Goal: Information Seeking & Learning: Learn about a topic

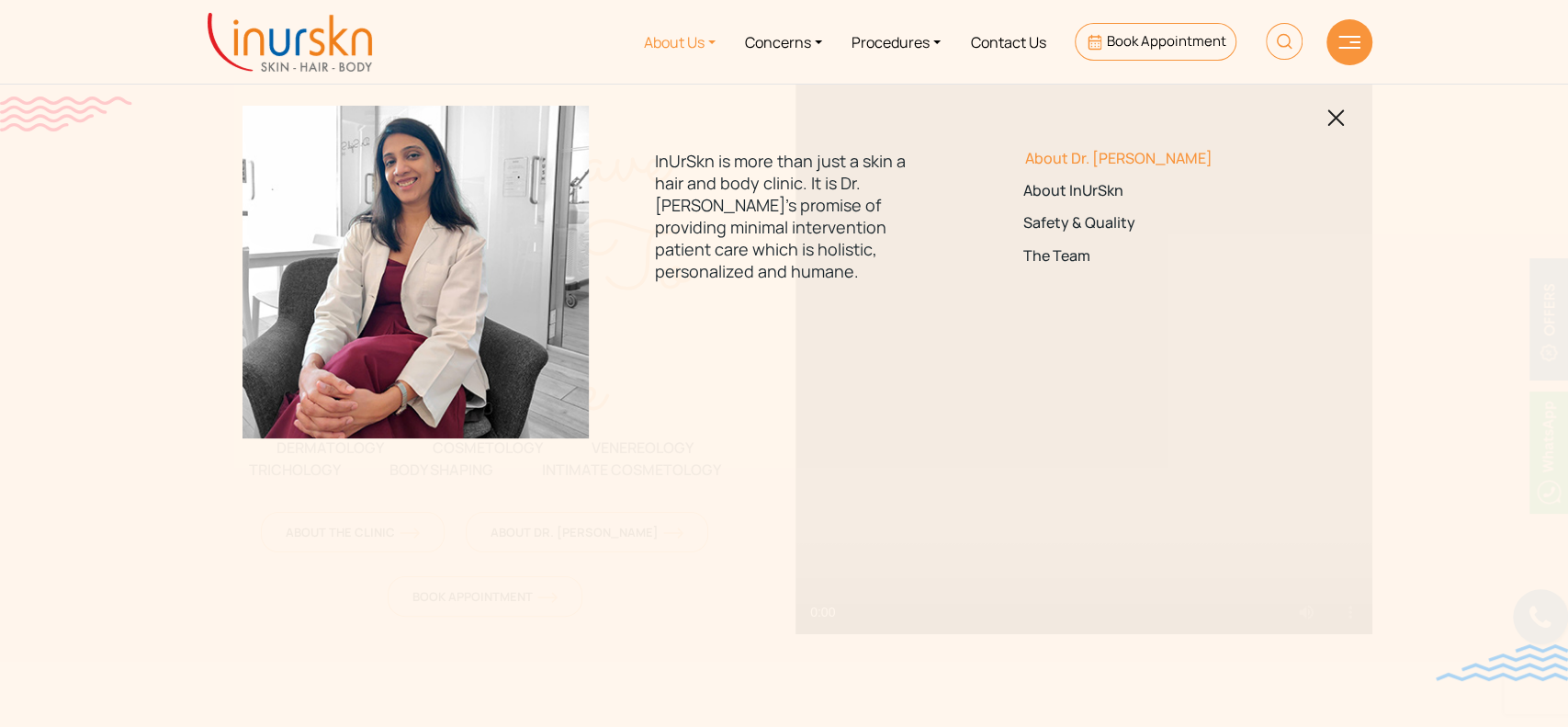
click at [1099, 150] on link "About Dr. [PERSON_NAME]" at bounding box center [1152, 159] width 258 height 17
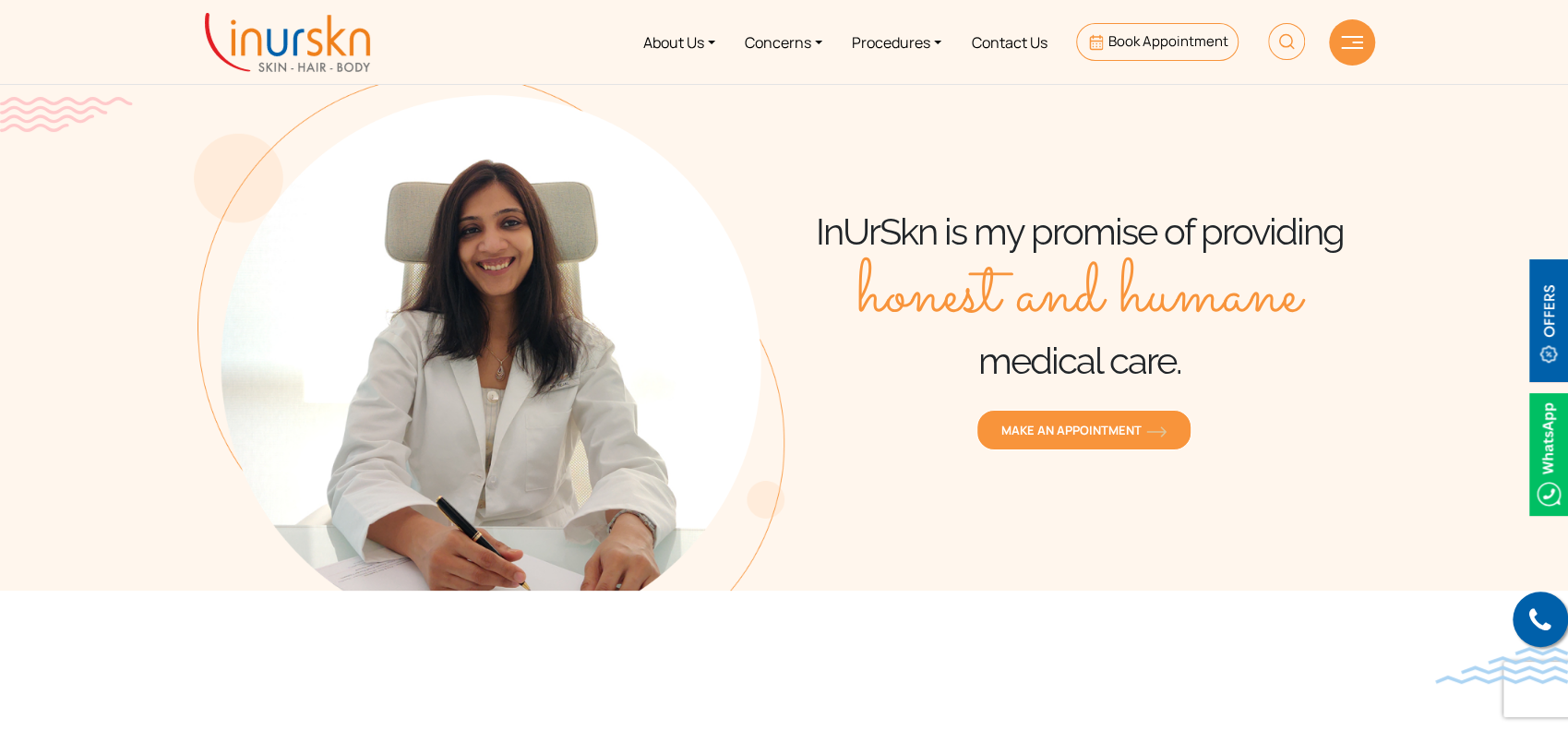
click at [1291, 128] on div "InUrSkn is my promise of providing honest and humane medical care. MAKE AN APPO…" at bounding box center [1080, 332] width 591 height 517
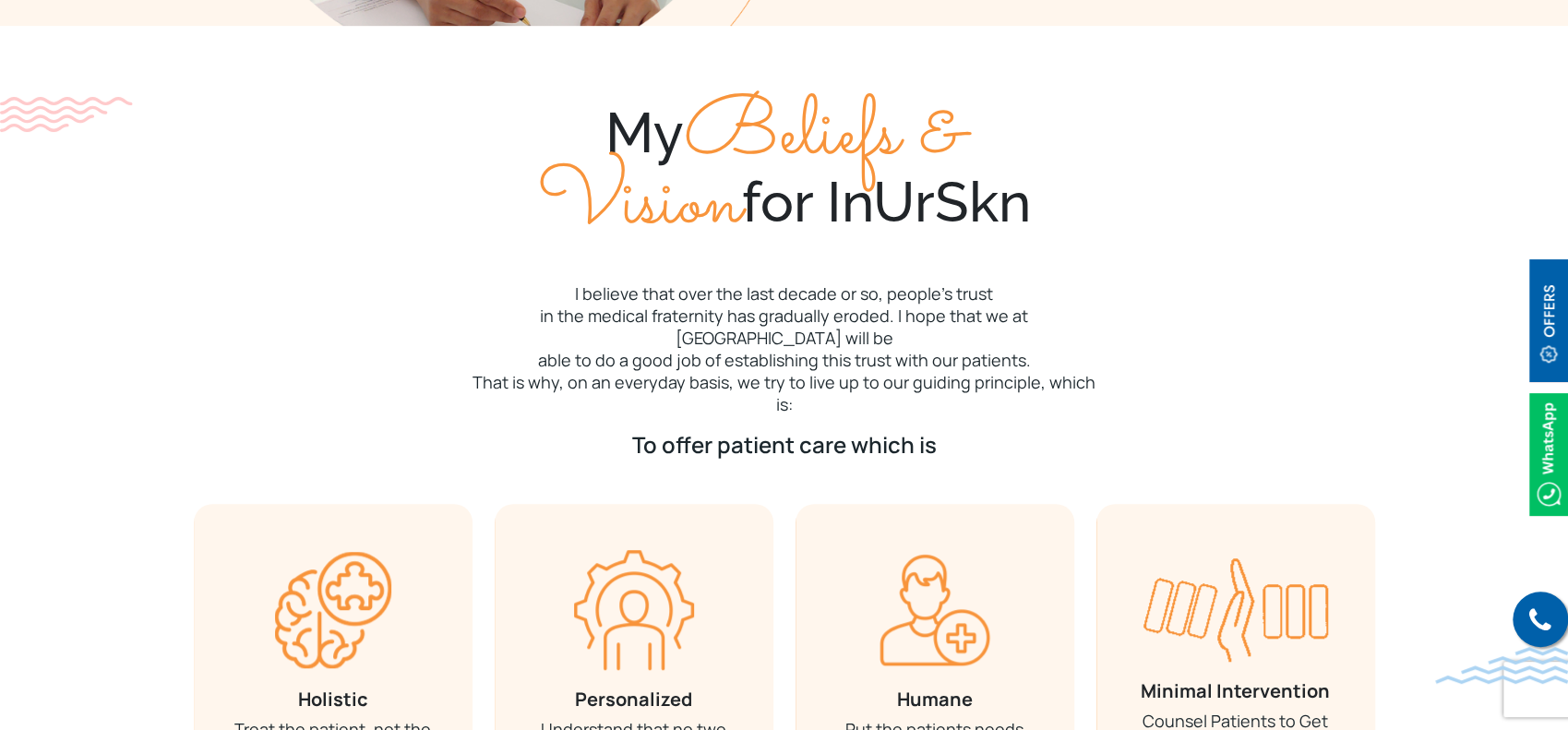
scroll to position [615, 0]
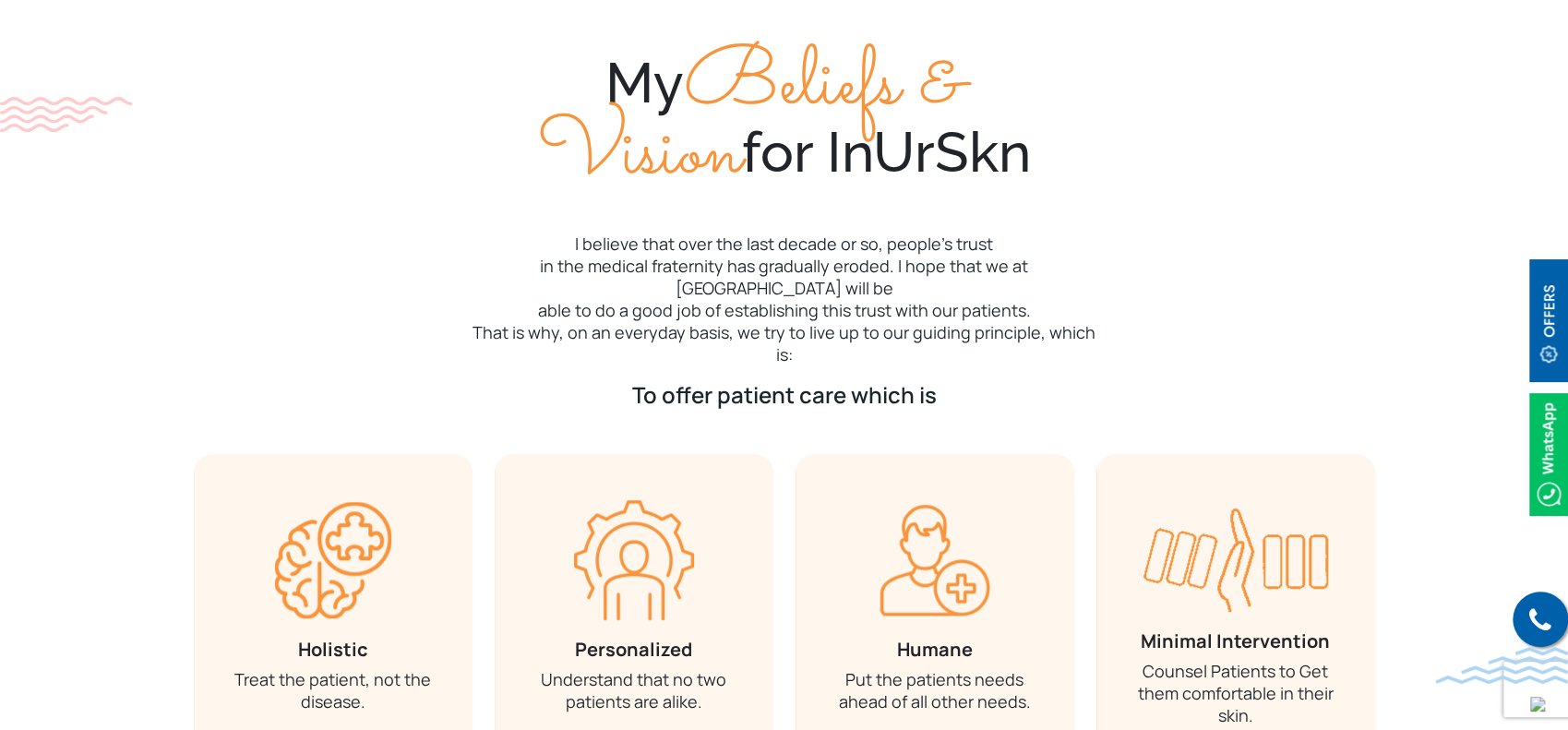
click at [273, 337] on p "I believe that over the last decade or so, people’s trust in the medical frater…" at bounding box center [785, 299] width 1182 height 133
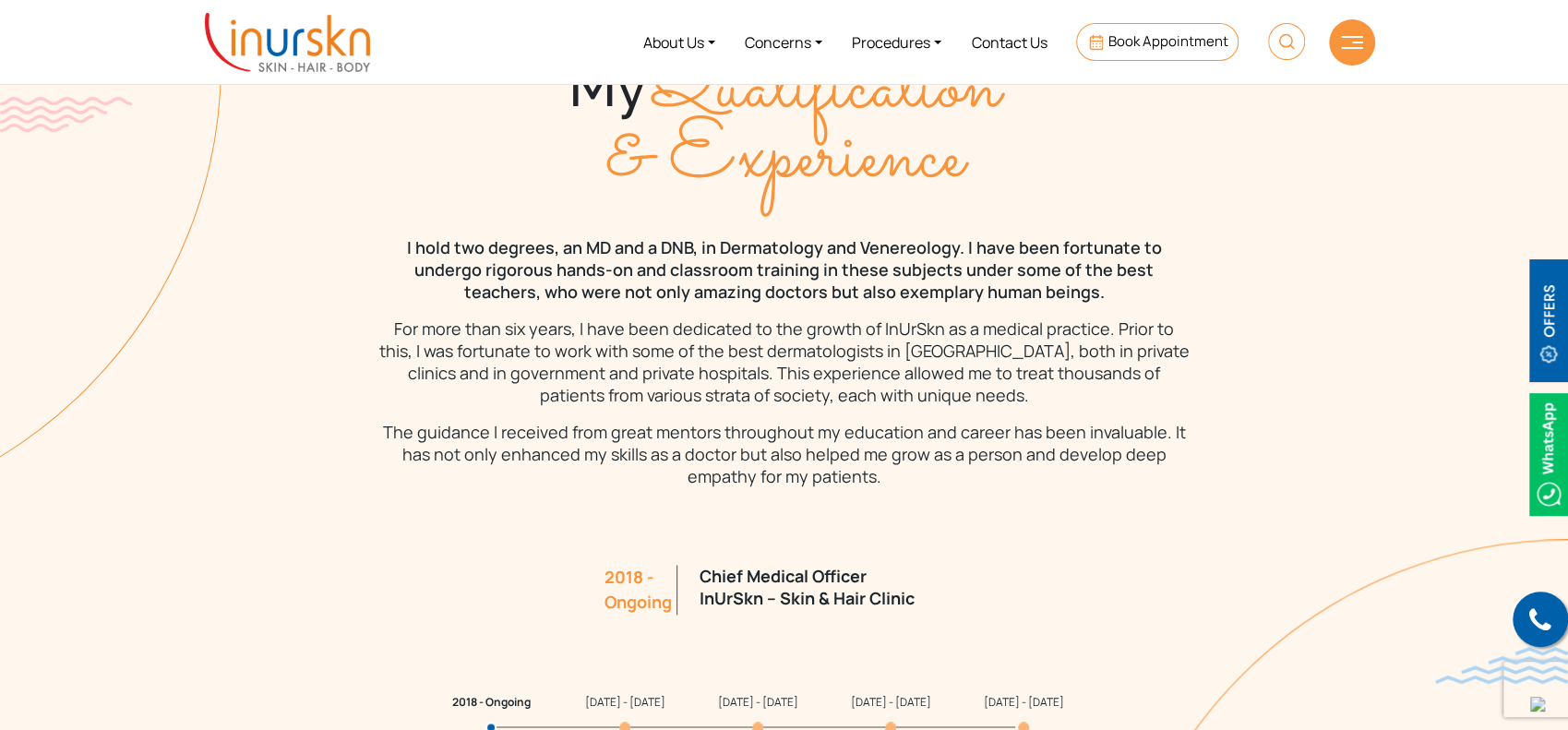
scroll to position [1352, 0]
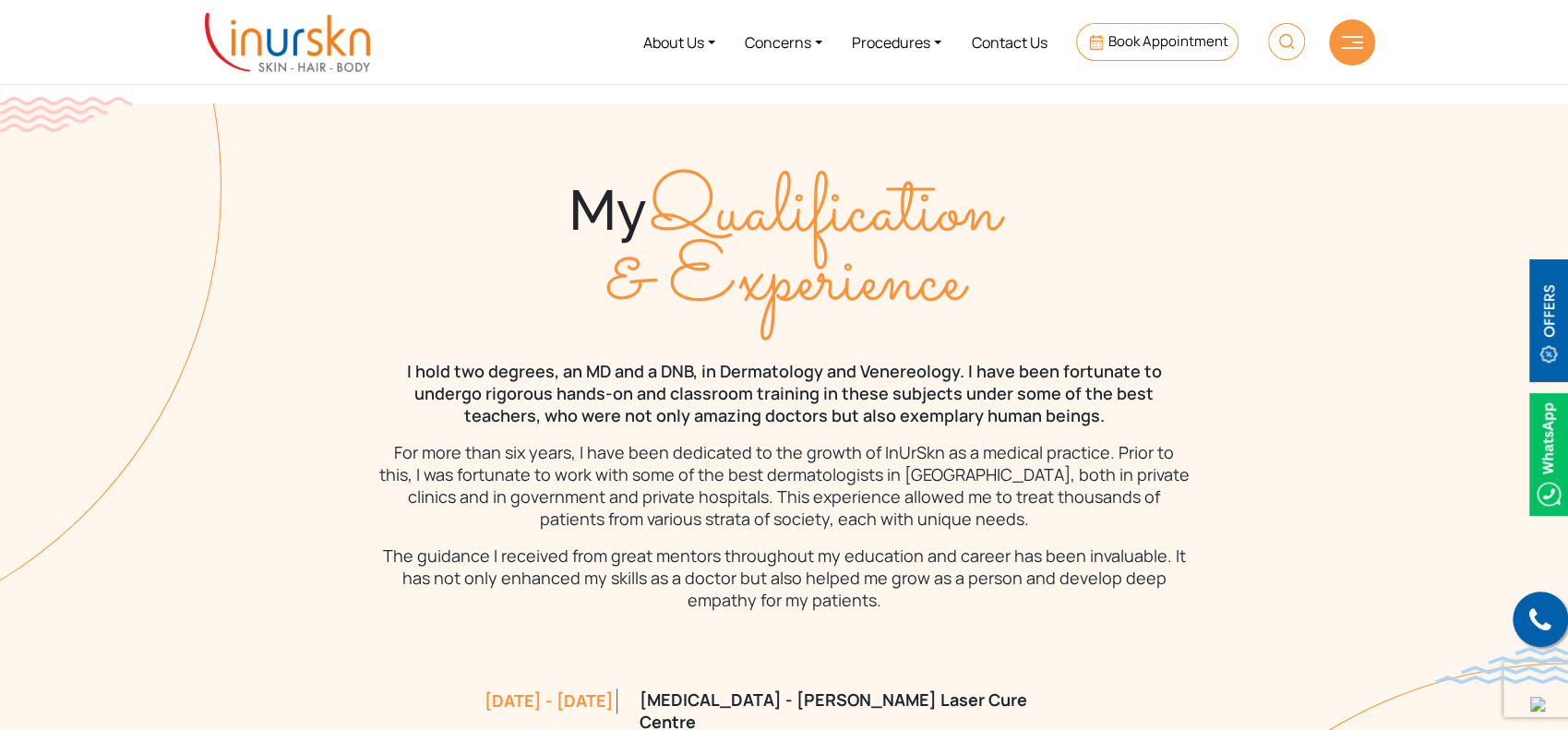
click at [315, 251] on div "My Qualification & Experience" at bounding box center [785, 246] width 1182 height 138
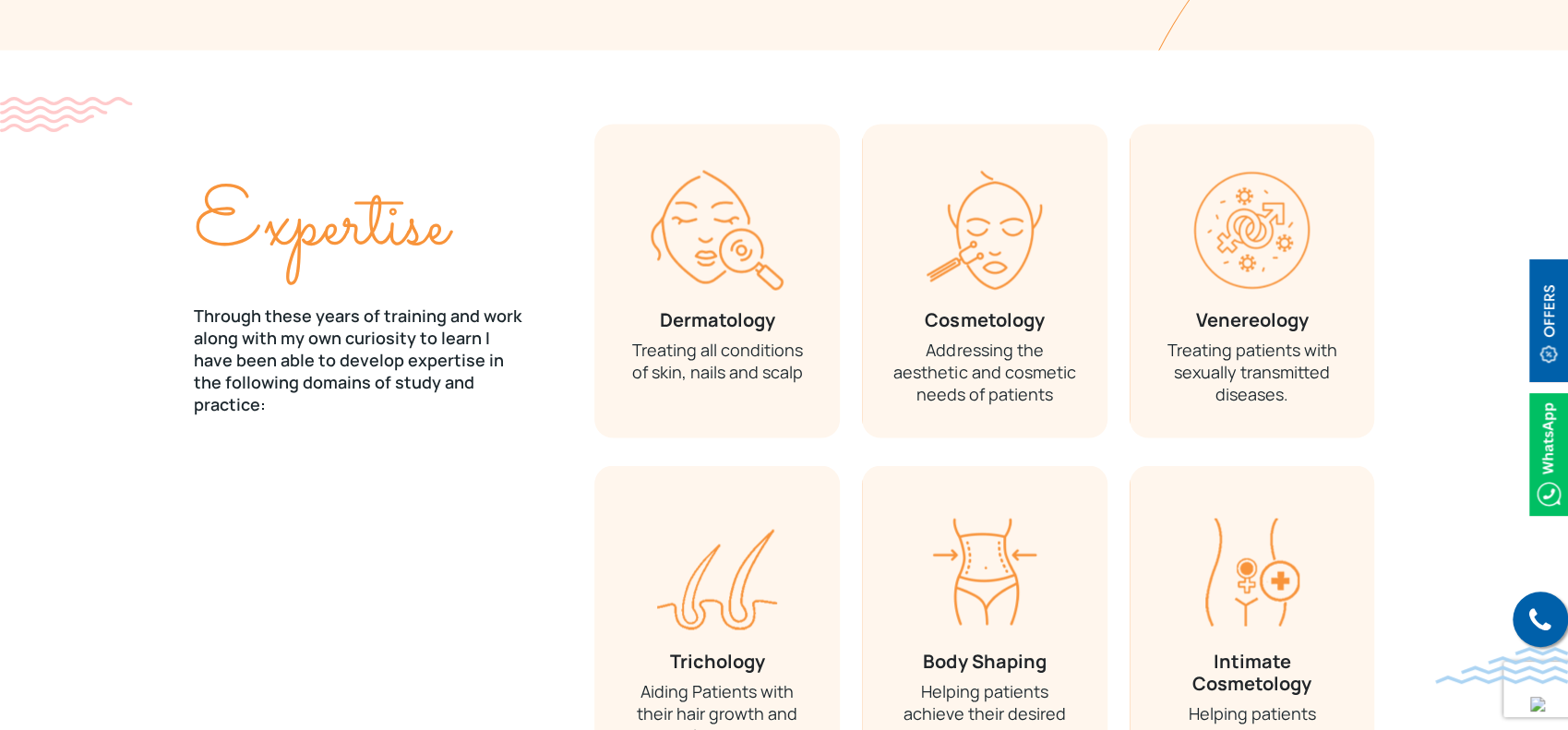
scroll to position [2337, 0]
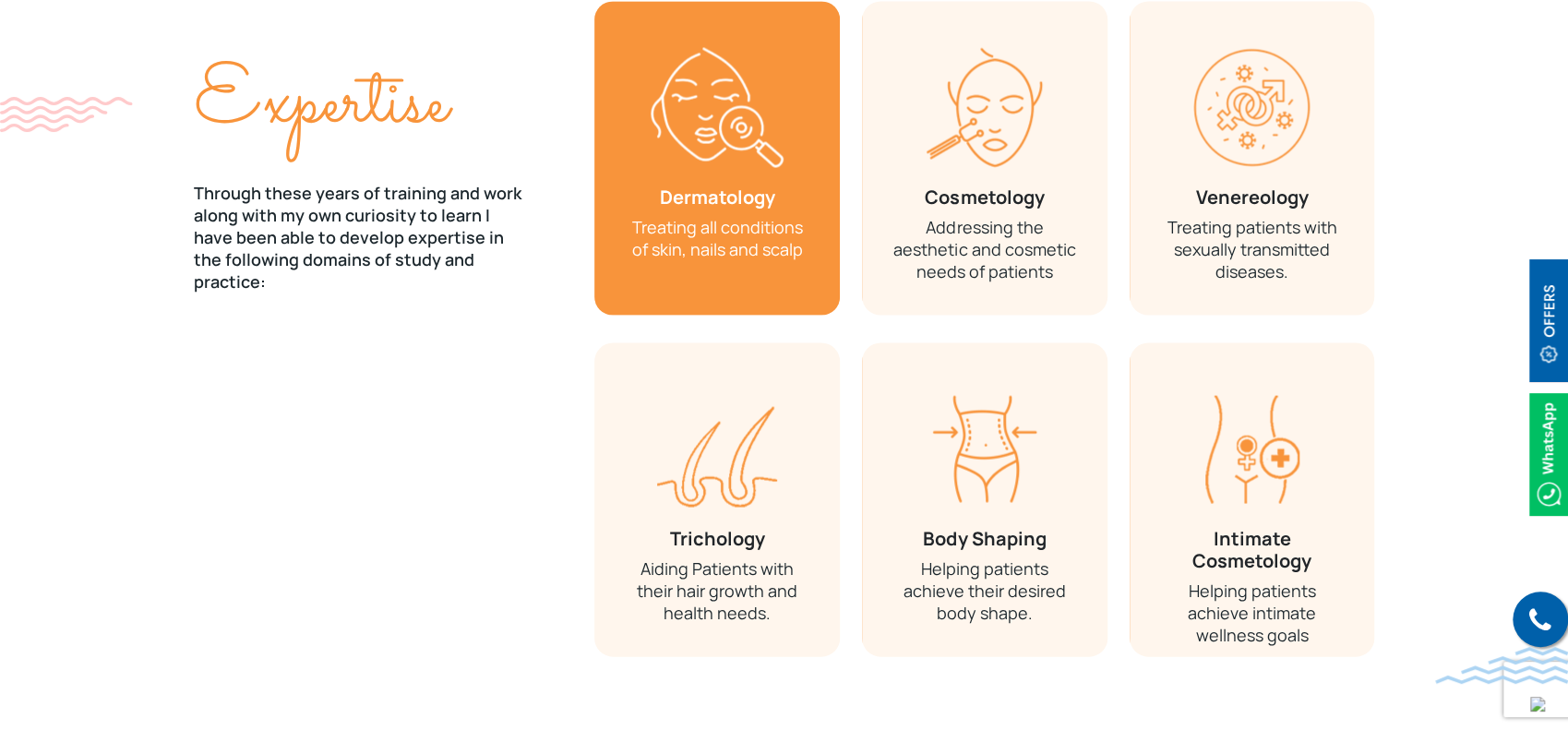
click at [742, 185] on h3 "Dermatology" at bounding box center [717, 196] width 190 height 22
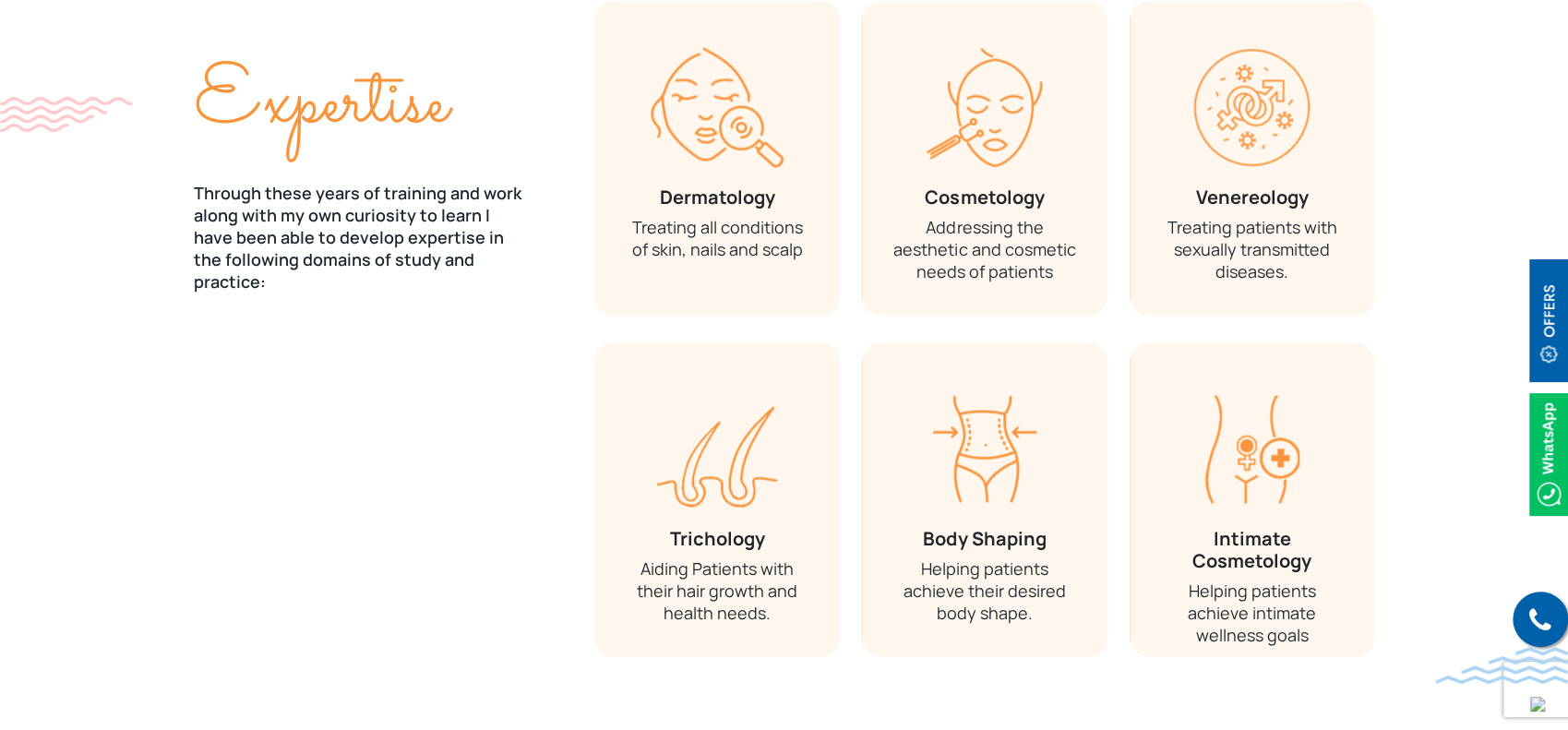
click at [316, 329] on div "Expertise Through these years of training and work along with my own curiosity …" at bounding box center [383, 342] width 402 height 683
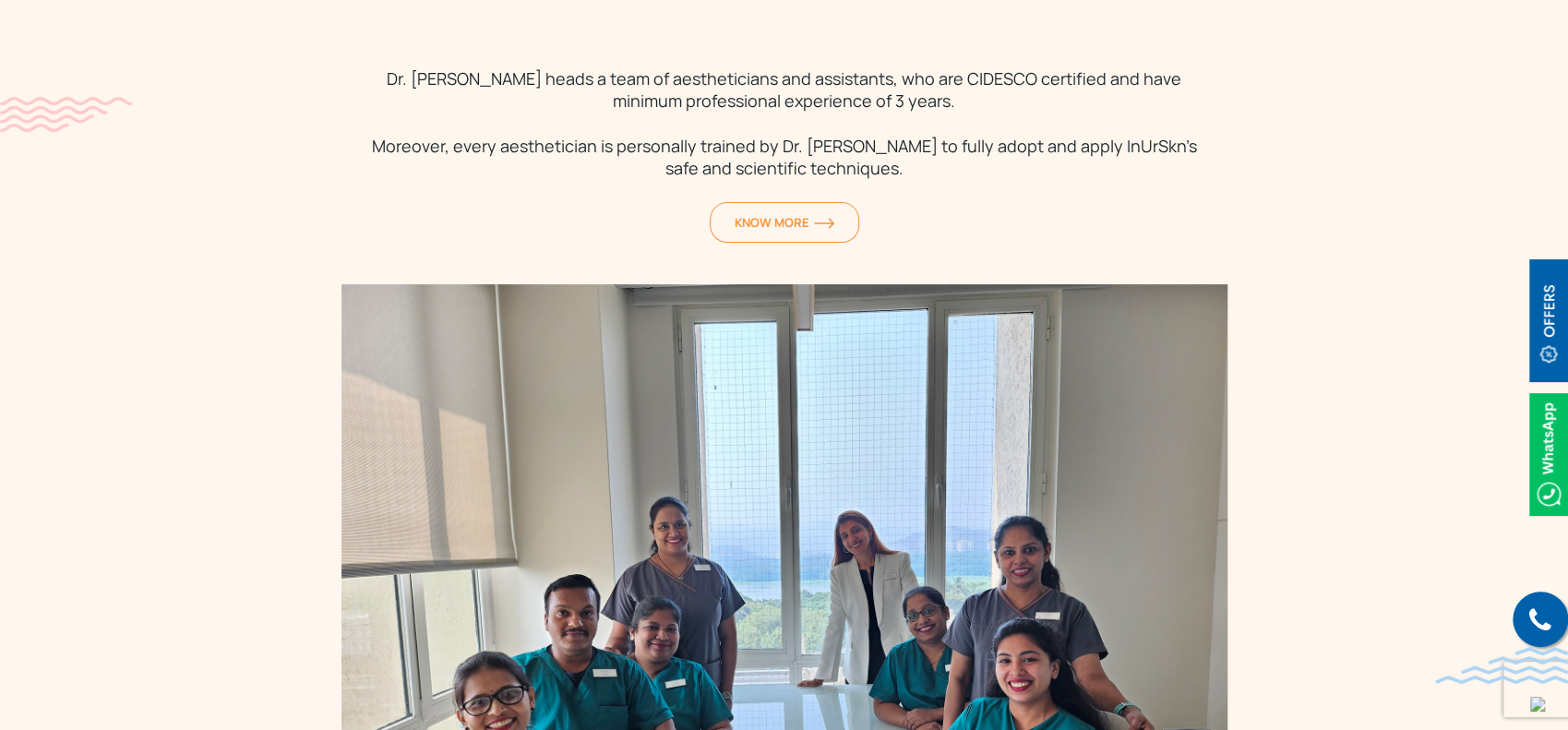
scroll to position [5044, 0]
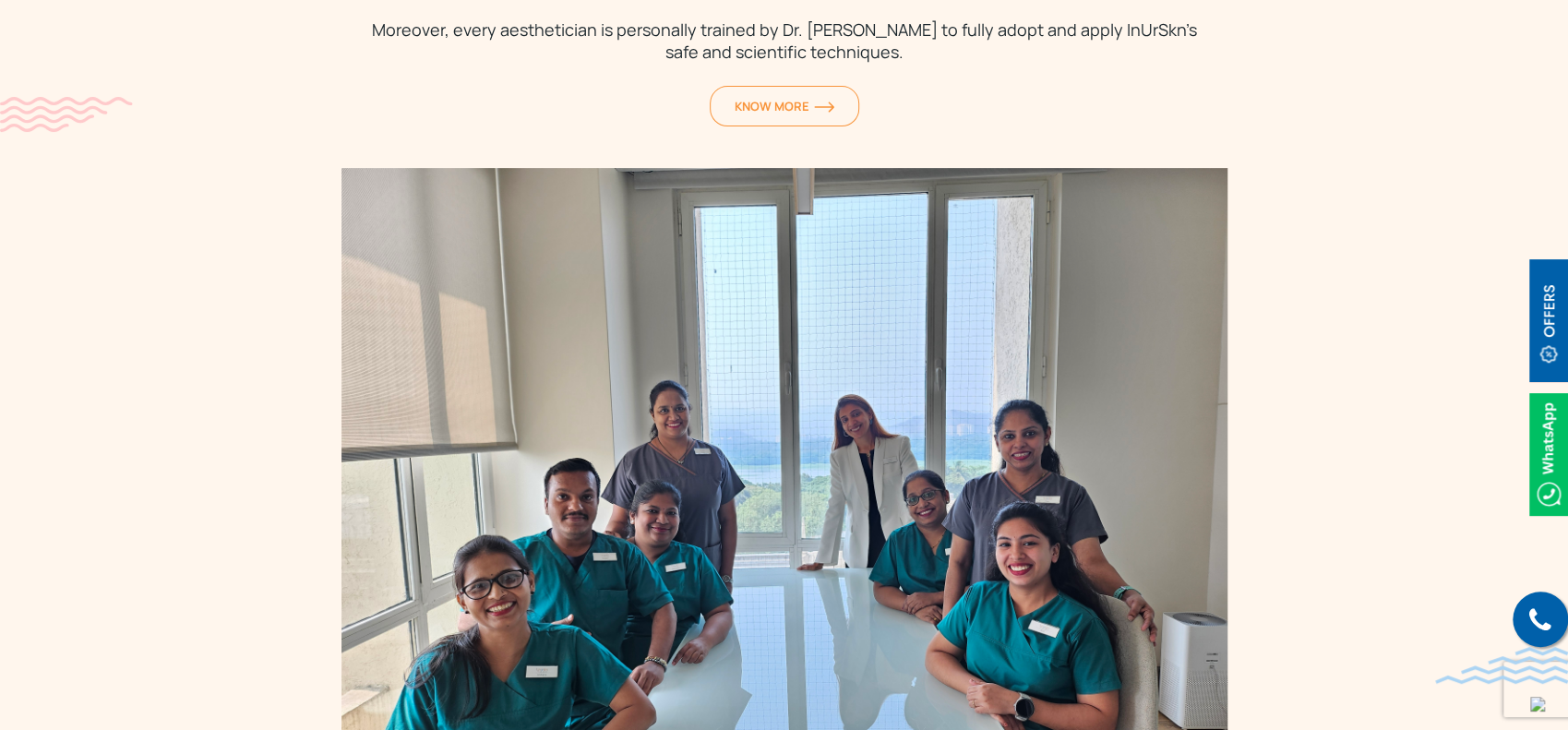
click at [198, 343] on div "About the Team Dr. Sejal heads a team of aestheticians and assistants, who are …" at bounding box center [785, 324] width 1182 height 1017
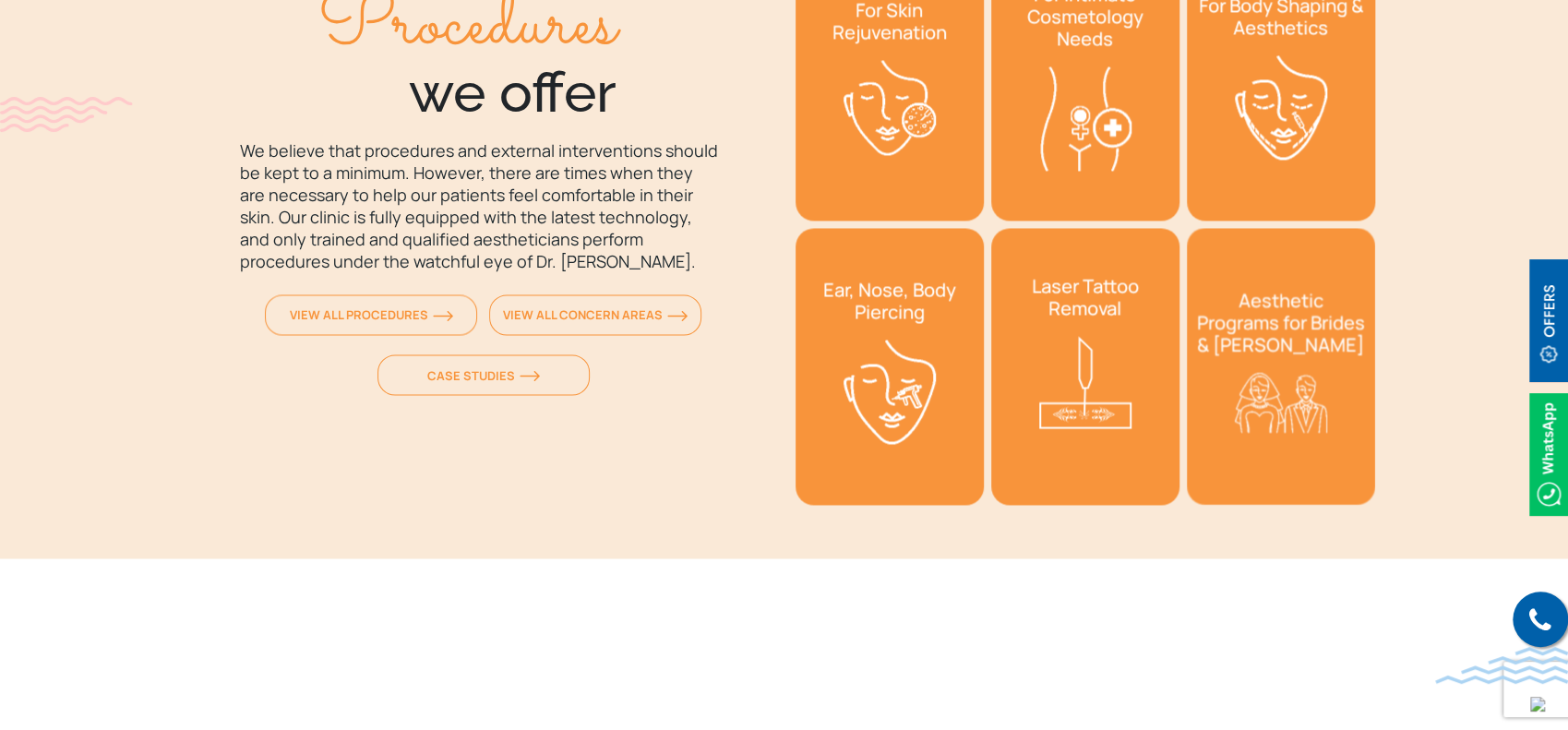
scroll to position [6767, 0]
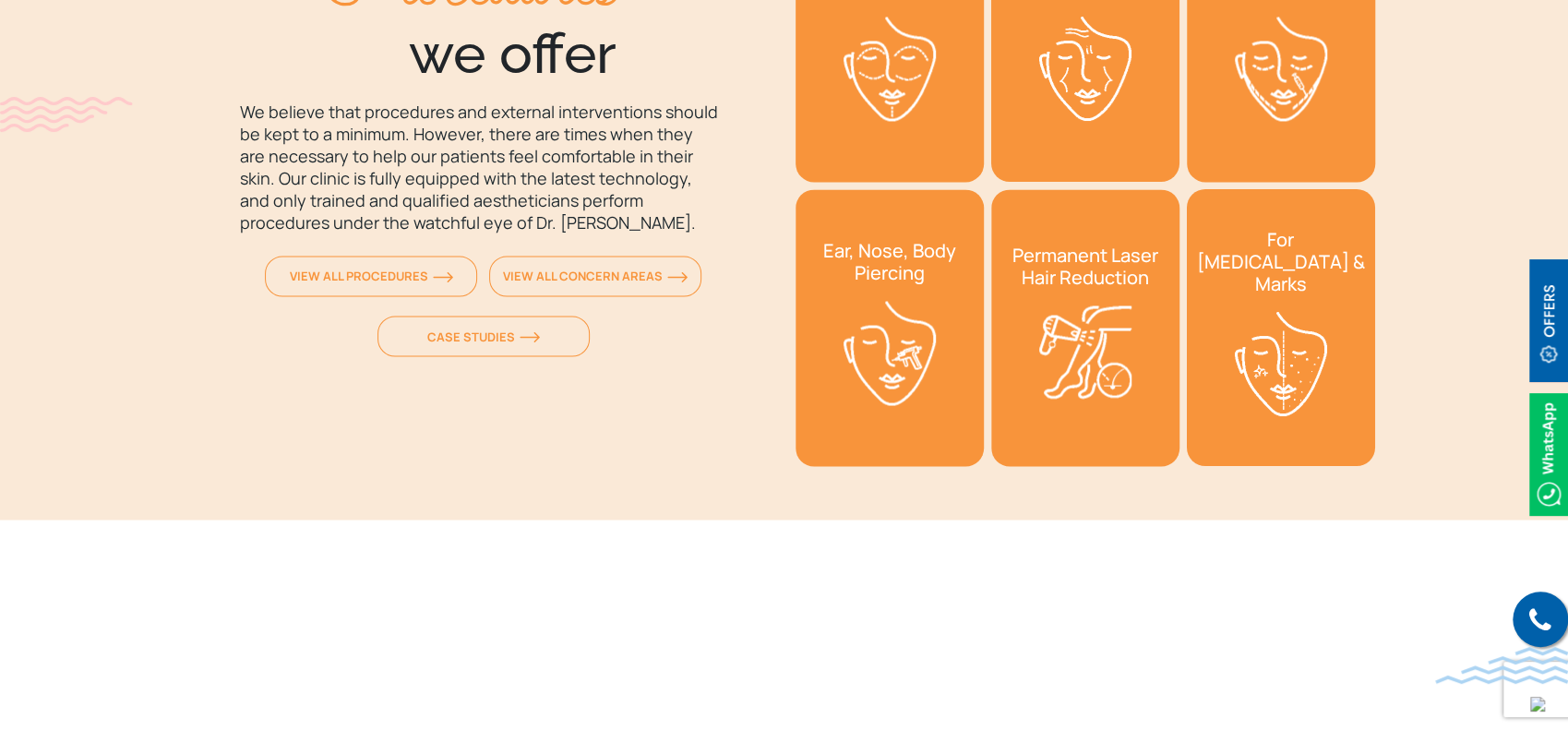
click at [217, 303] on div "View All Procedures View All Concern Areas Case Studies" at bounding box center [483, 315] width 579 height 120
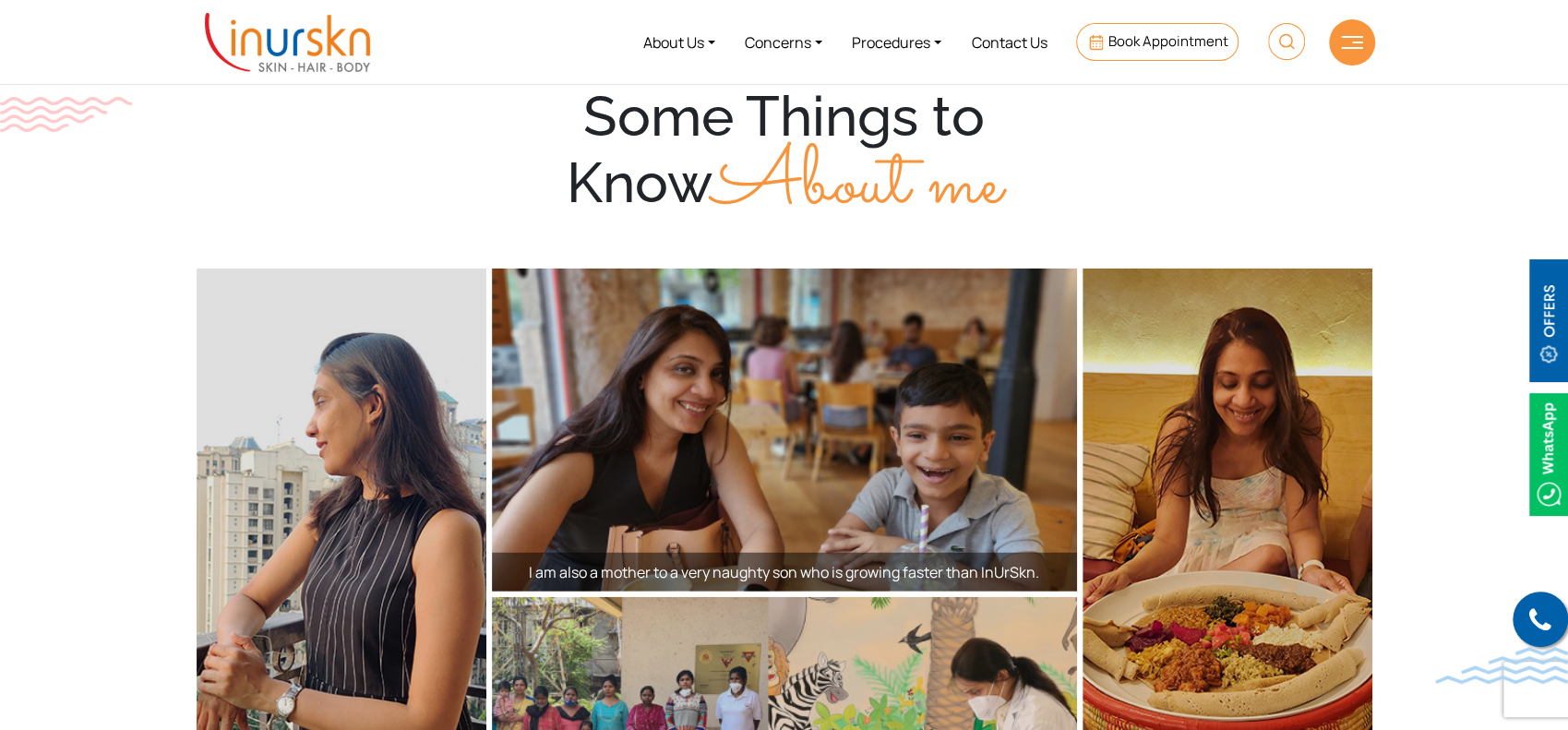
scroll to position [2519, 0]
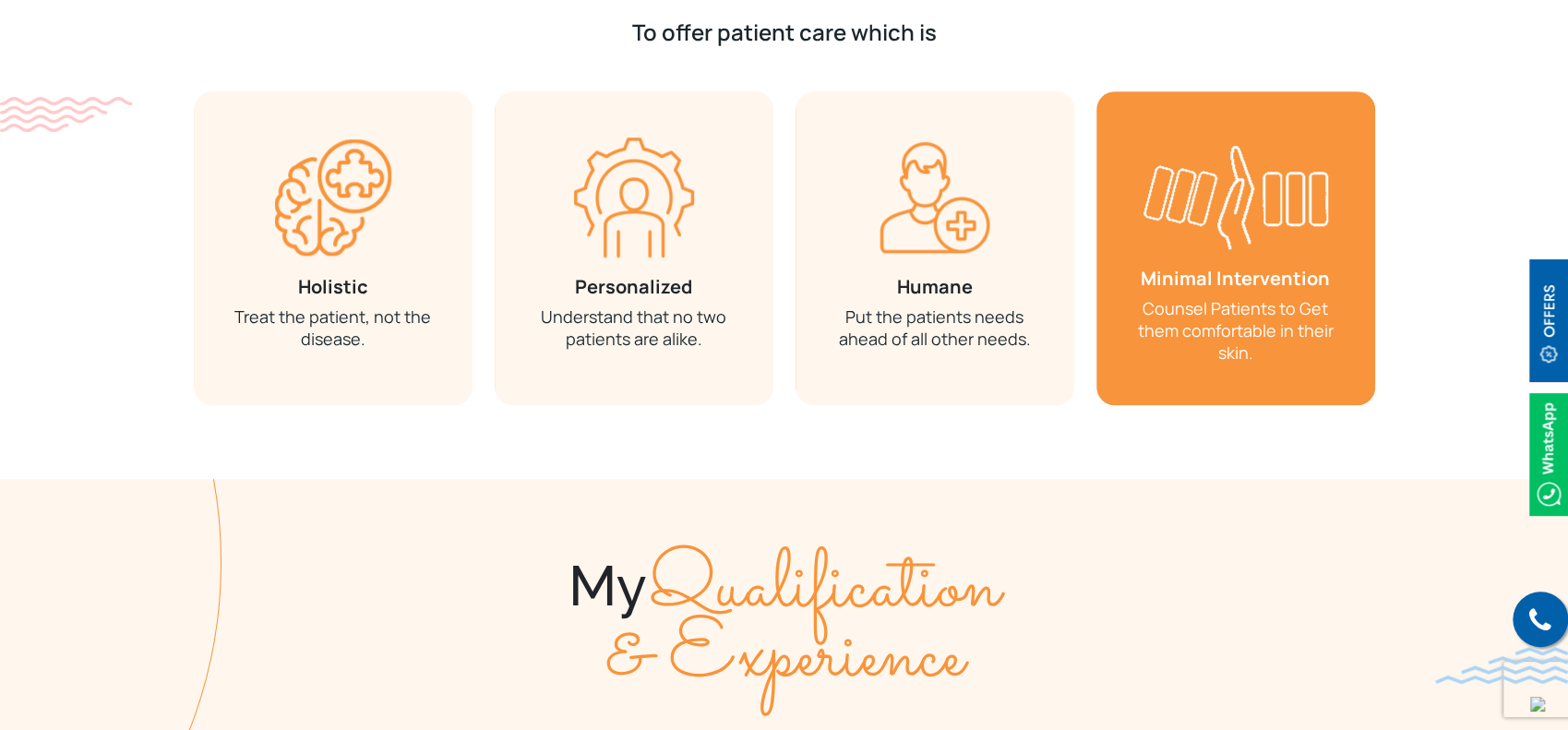
scroll to position [984, 0]
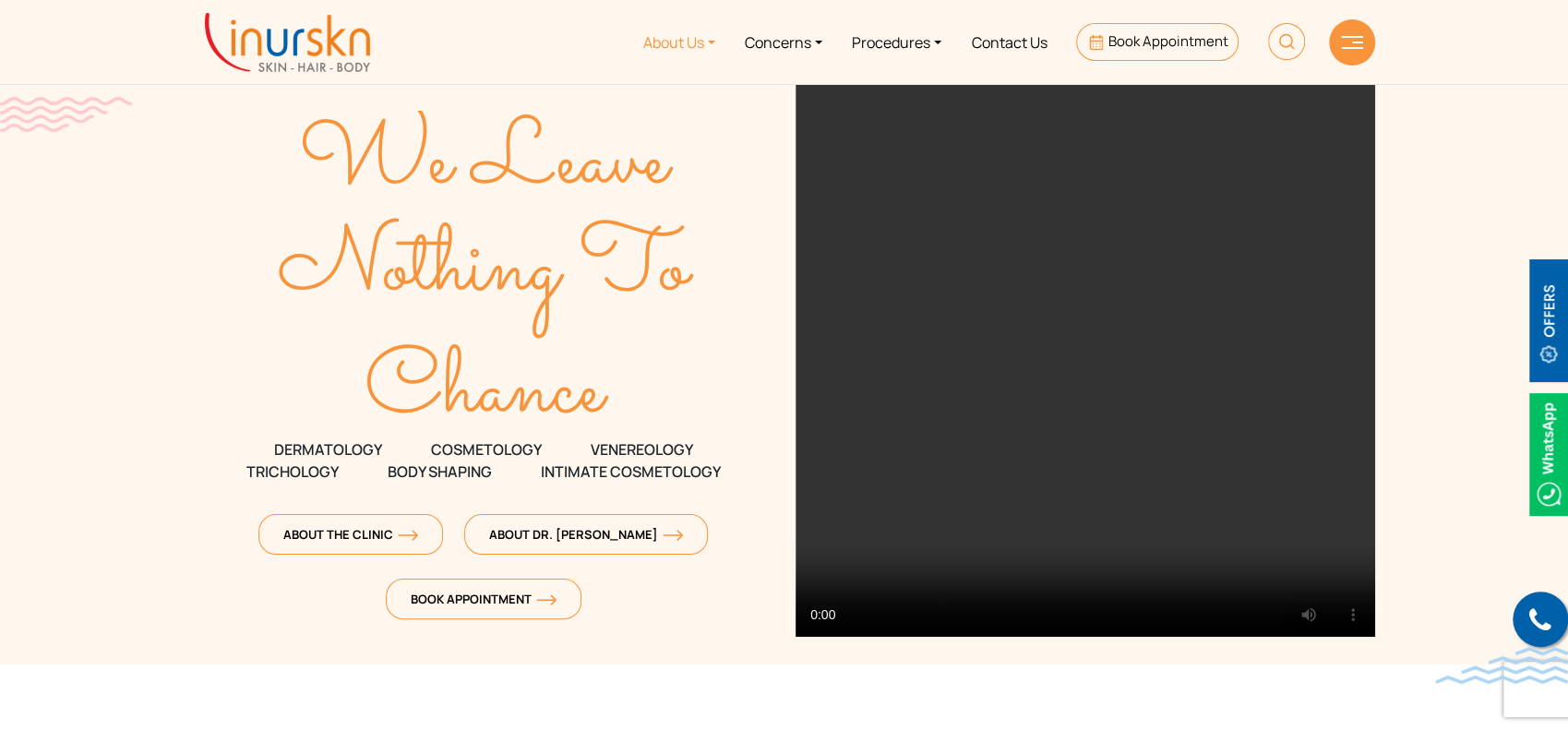
click at [694, 41] on link "About Us" at bounding box center [679, 42] width 102 height 69
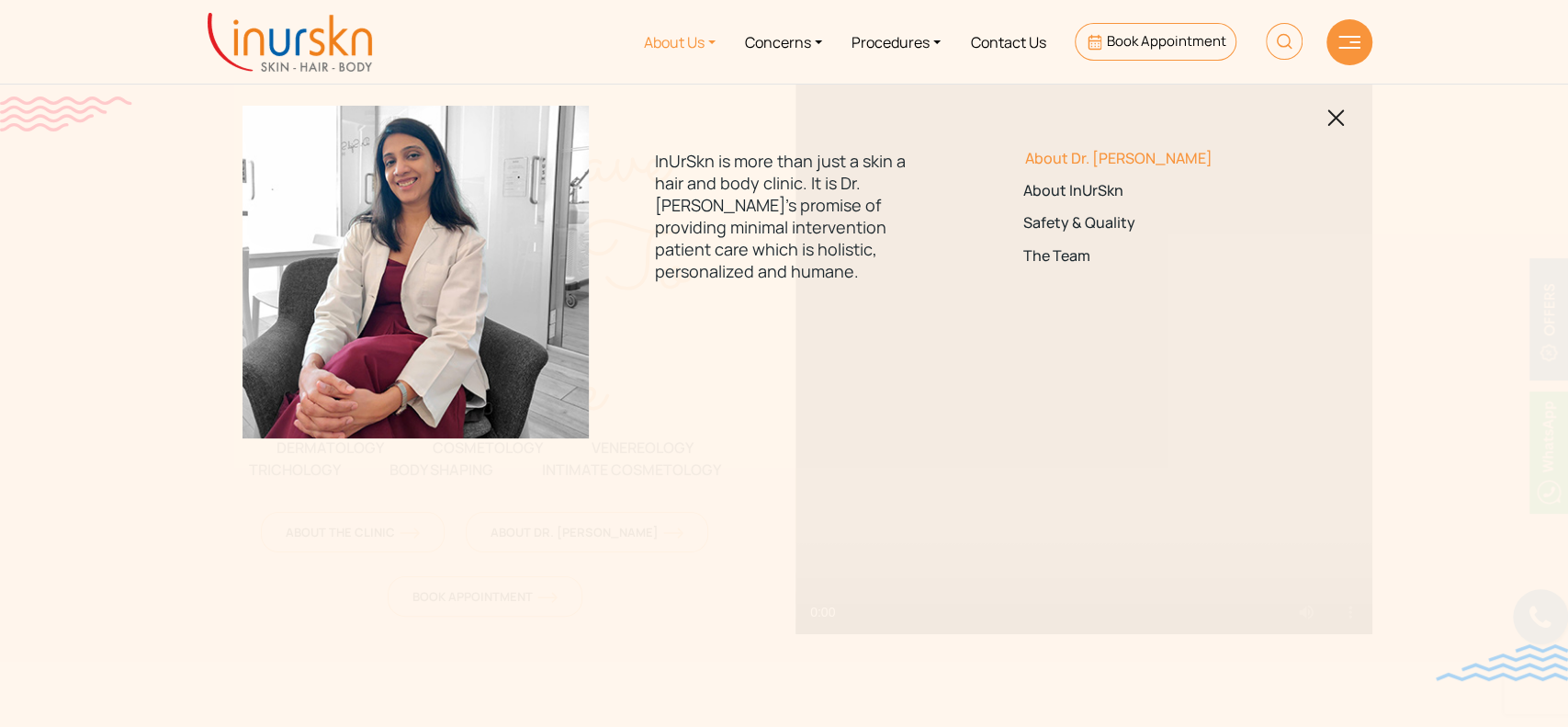
click at [1047, 153] on link "About Dr. [PERSON_NAME]" at bounding box center [1152, 159] width 258 height 17
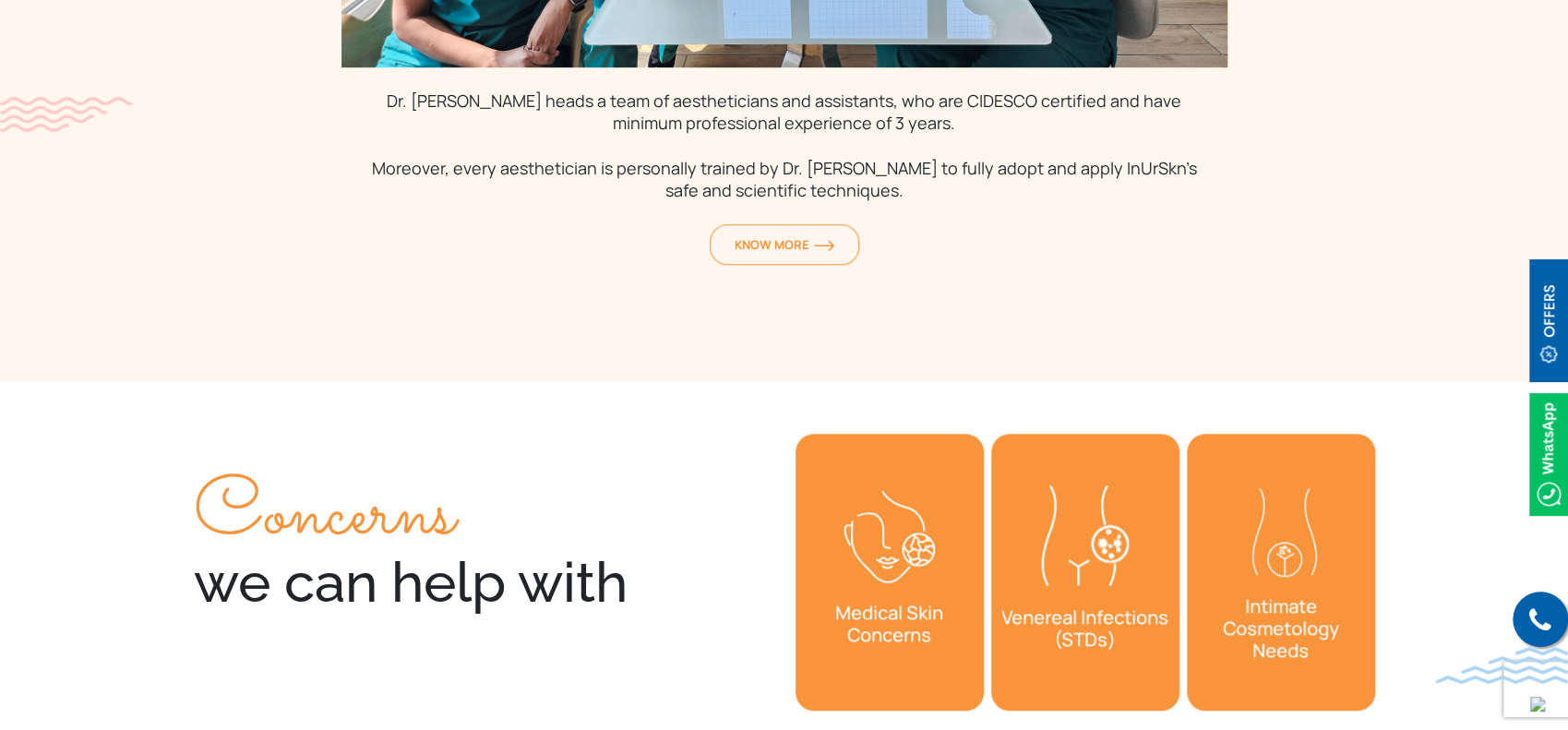
scroll to position [5659, 0]
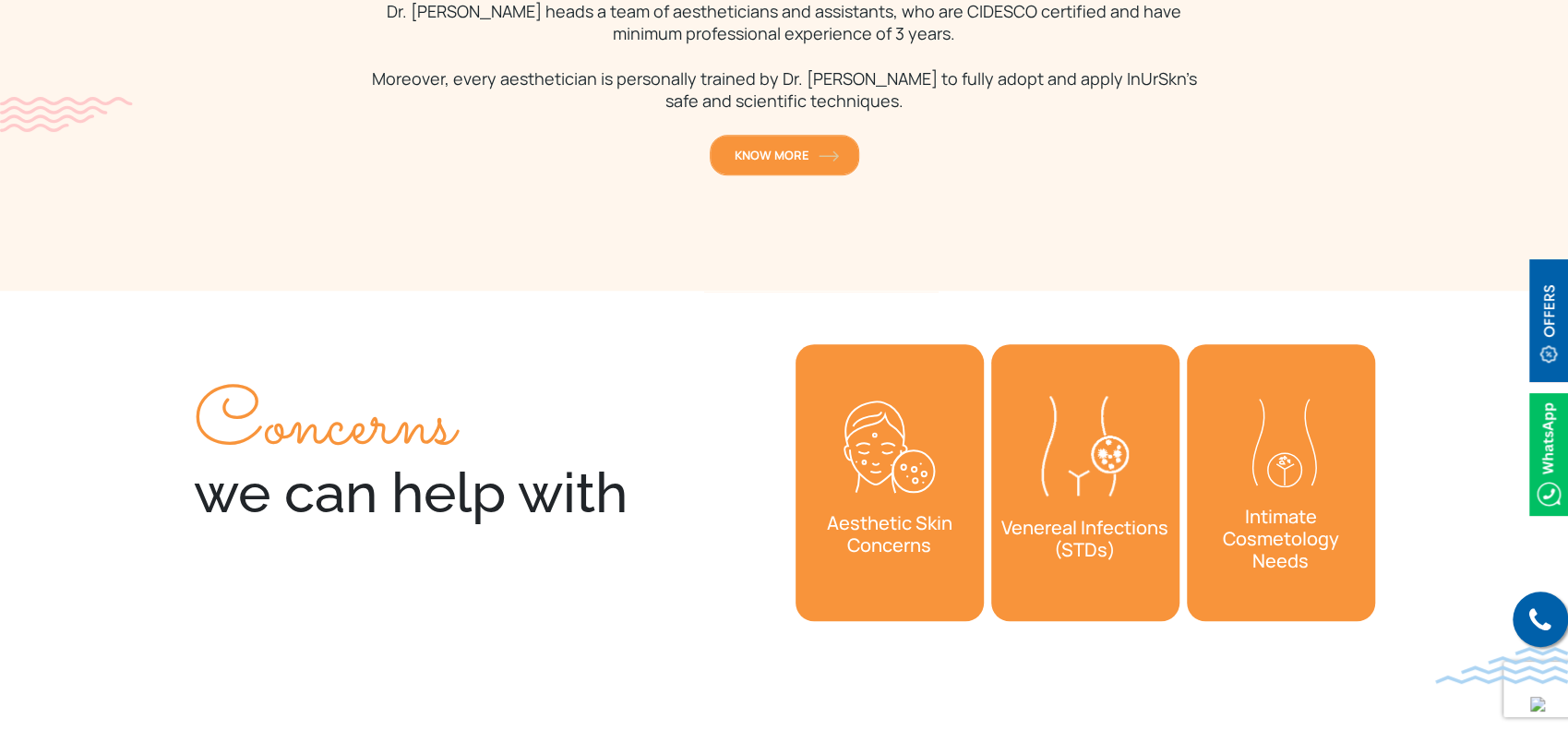
click at [793, 147] on span "KNOW MORE" at bounding box center [785, 155] width 100 height 16
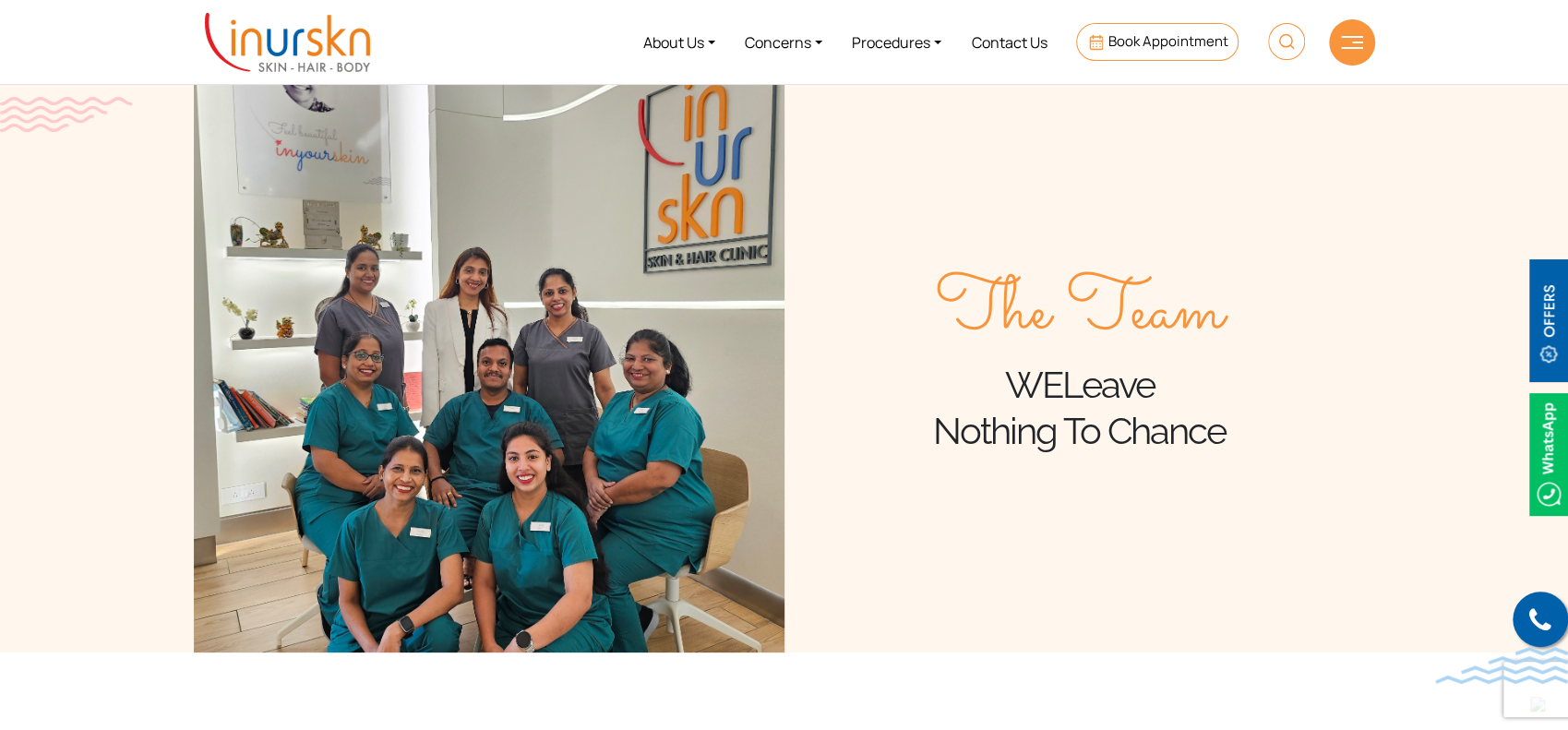
scroll to position [369, 0]
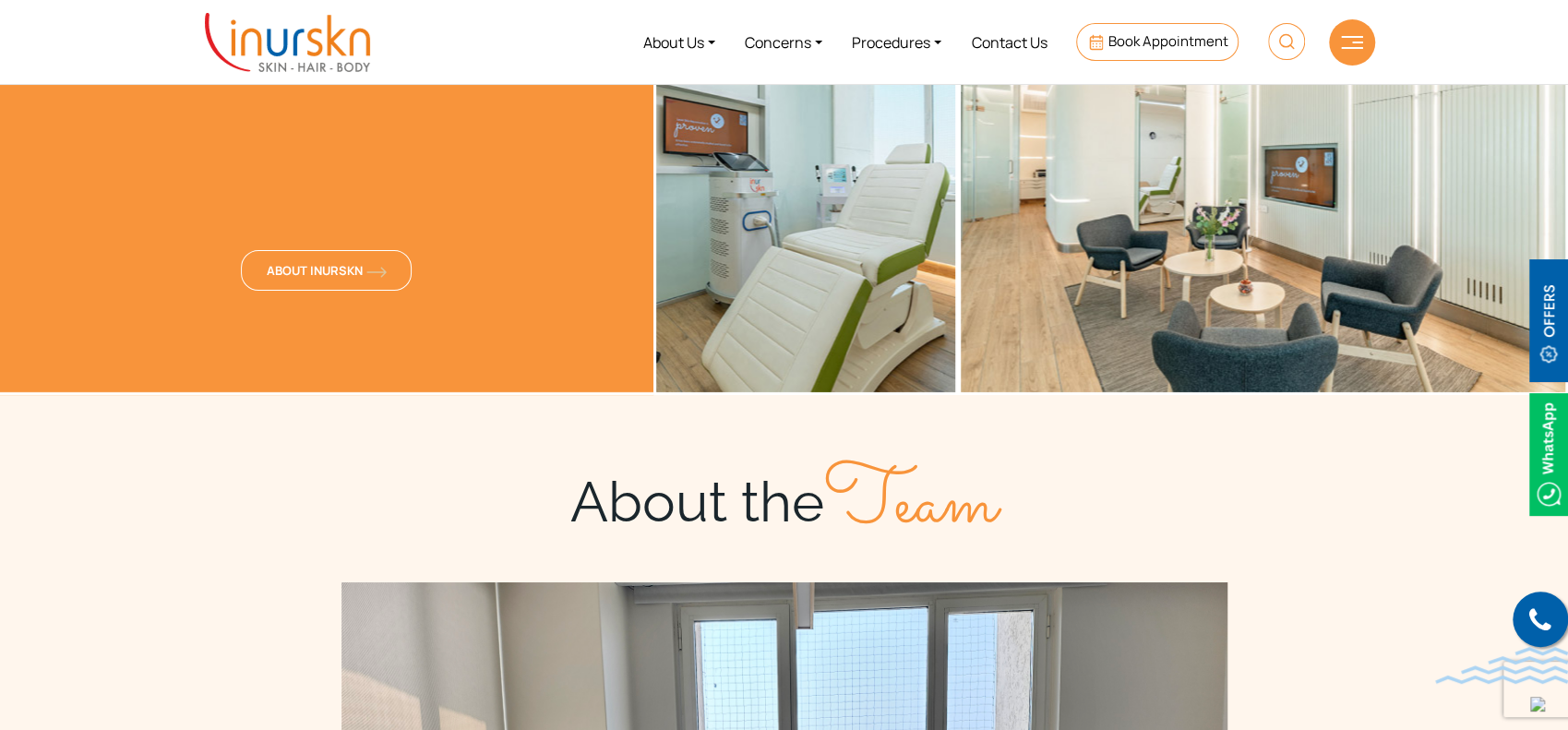
scroll to position [4119, 0]
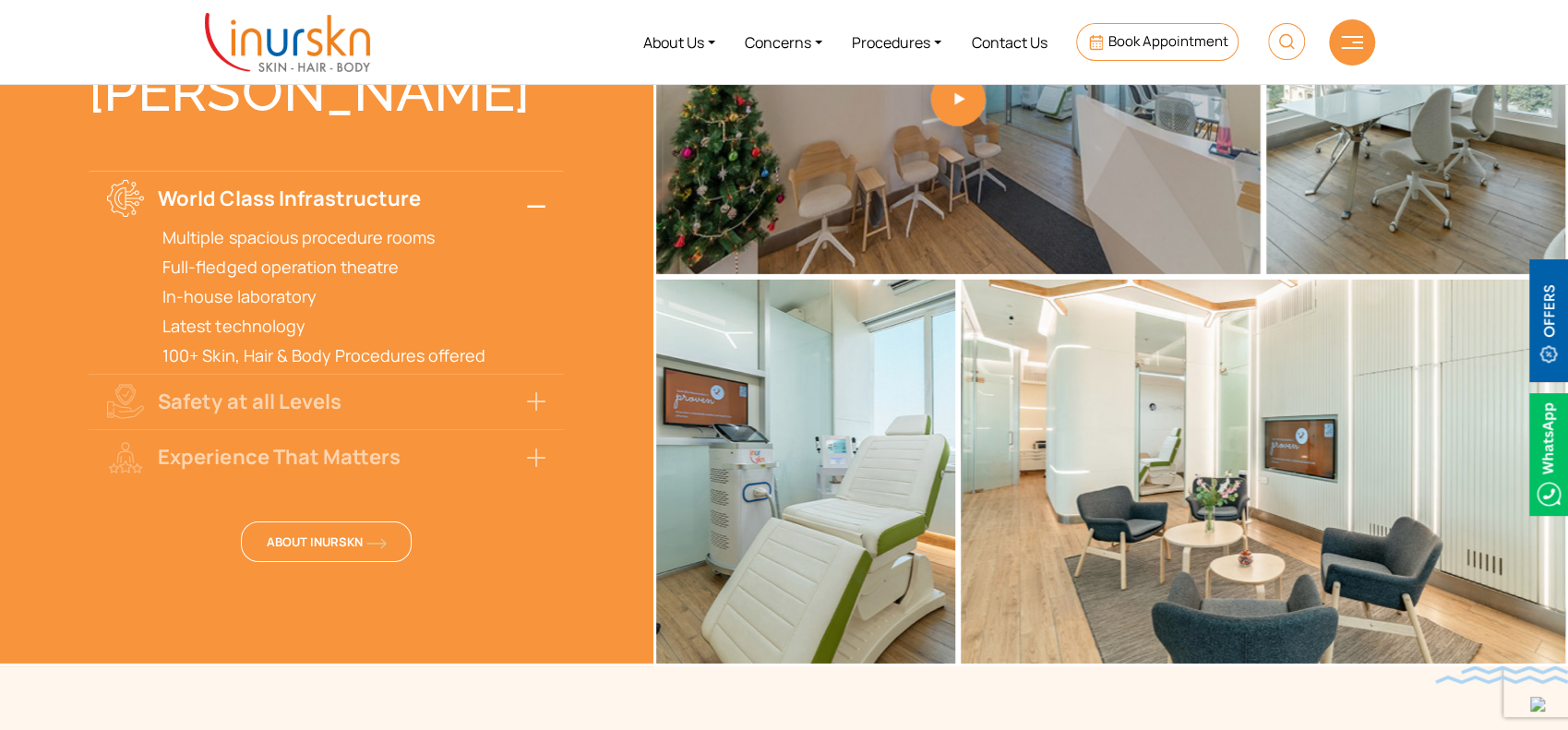
click at [337, 25] on img at bounding box center [287, 41] width 165 height 59
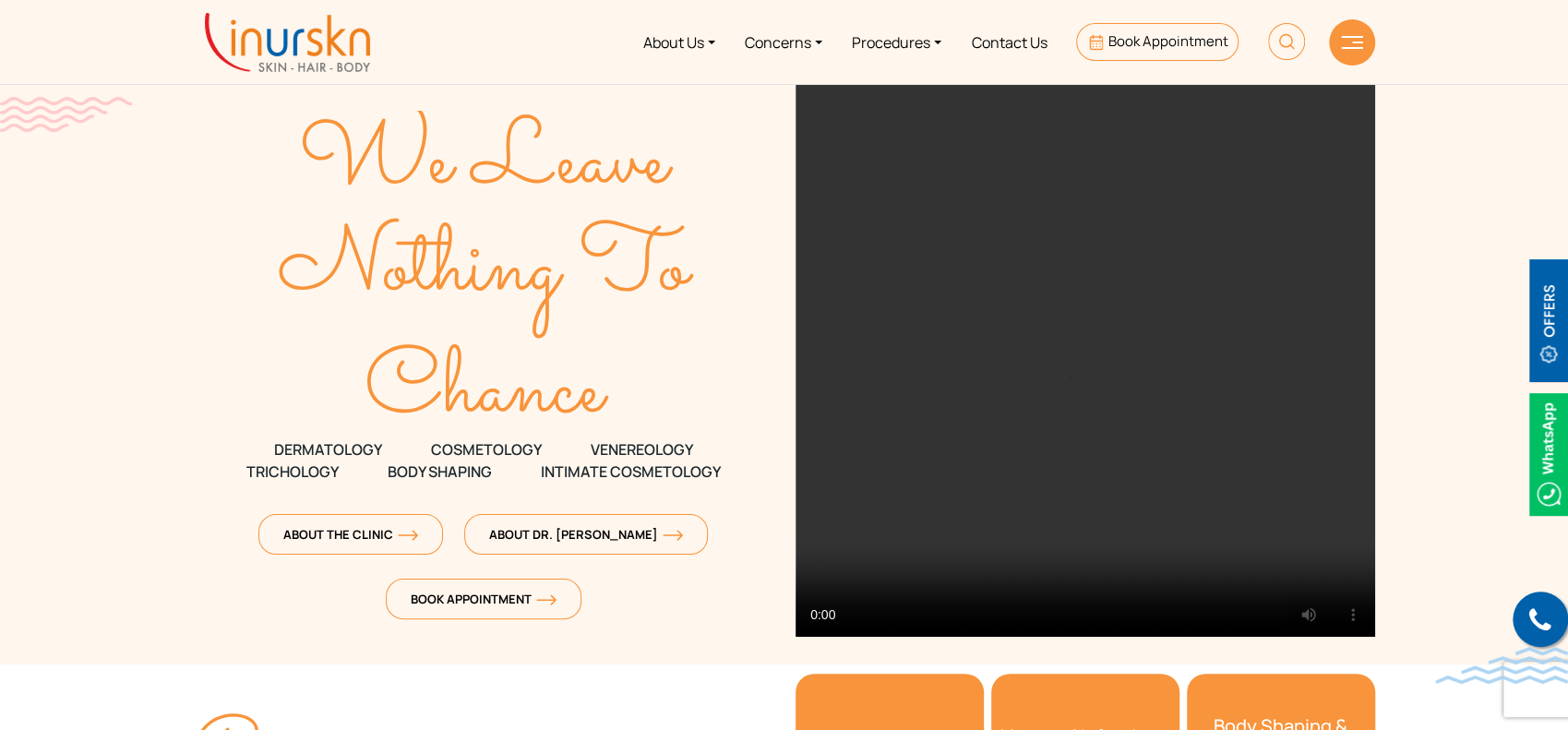
click at [207, 239] on icon "Nothing To" at bounding box center [483, 263] width 579 height 153
click at [223, 244] on icon "Nothing To" at bounding box center [483, 263] width 579 height 153
drag, startPoint x: 283, startPoint y: 146, endPoint x: 717, endPoint y: 379, distance: 492.6
click at [717, 379] on div "We Leave Nothing To Chance DERMATOLOGY COSMETOLOGY VENEREOLOGY TRICHOLOGY Body …" at bounding box center [483, 358] width 579 height 551
click at [930, 56] on link "Procedures" at bounding box center [896, 42] width 119 height 69
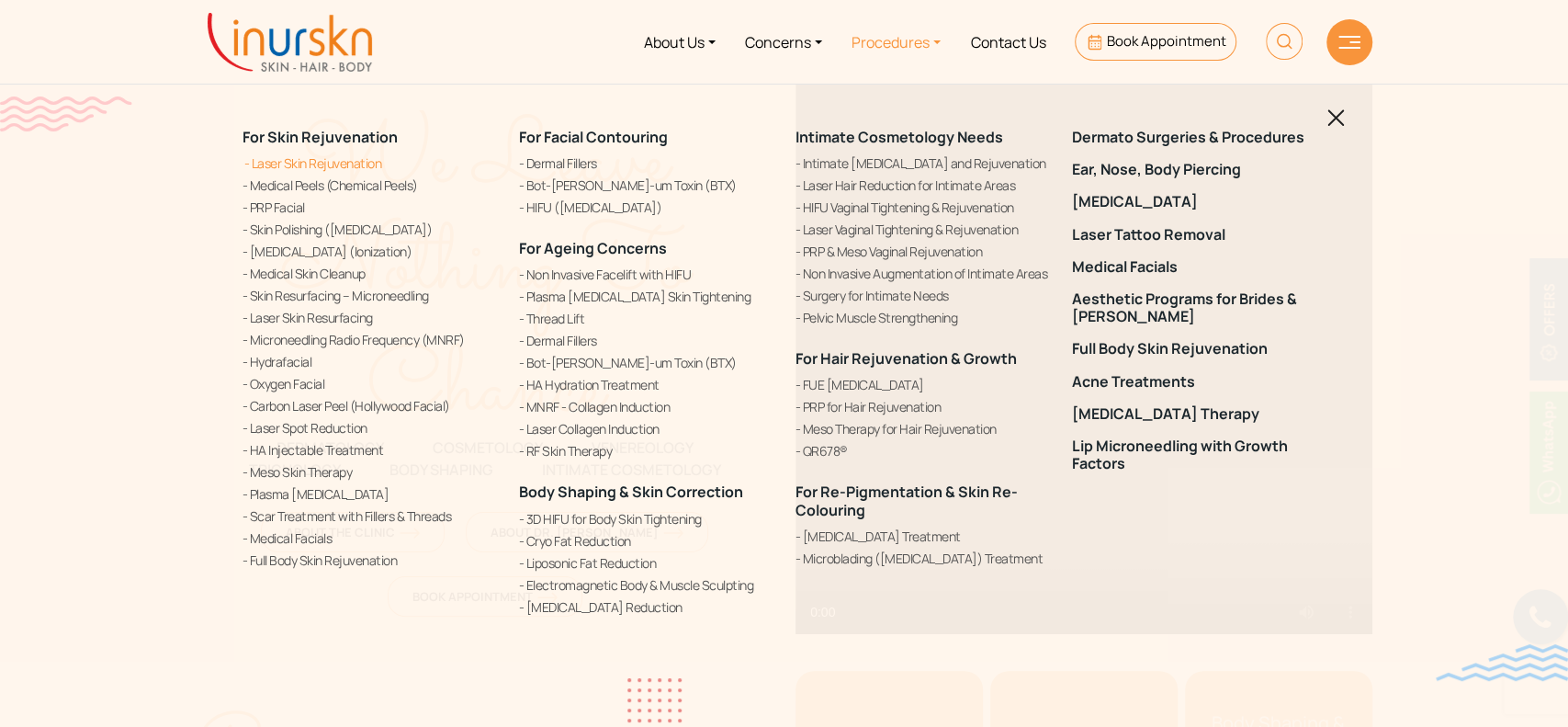
click at [326, 156] on link "Laser Skin Rejuvenation" at bounding box center [370, 163] width 254 height 19
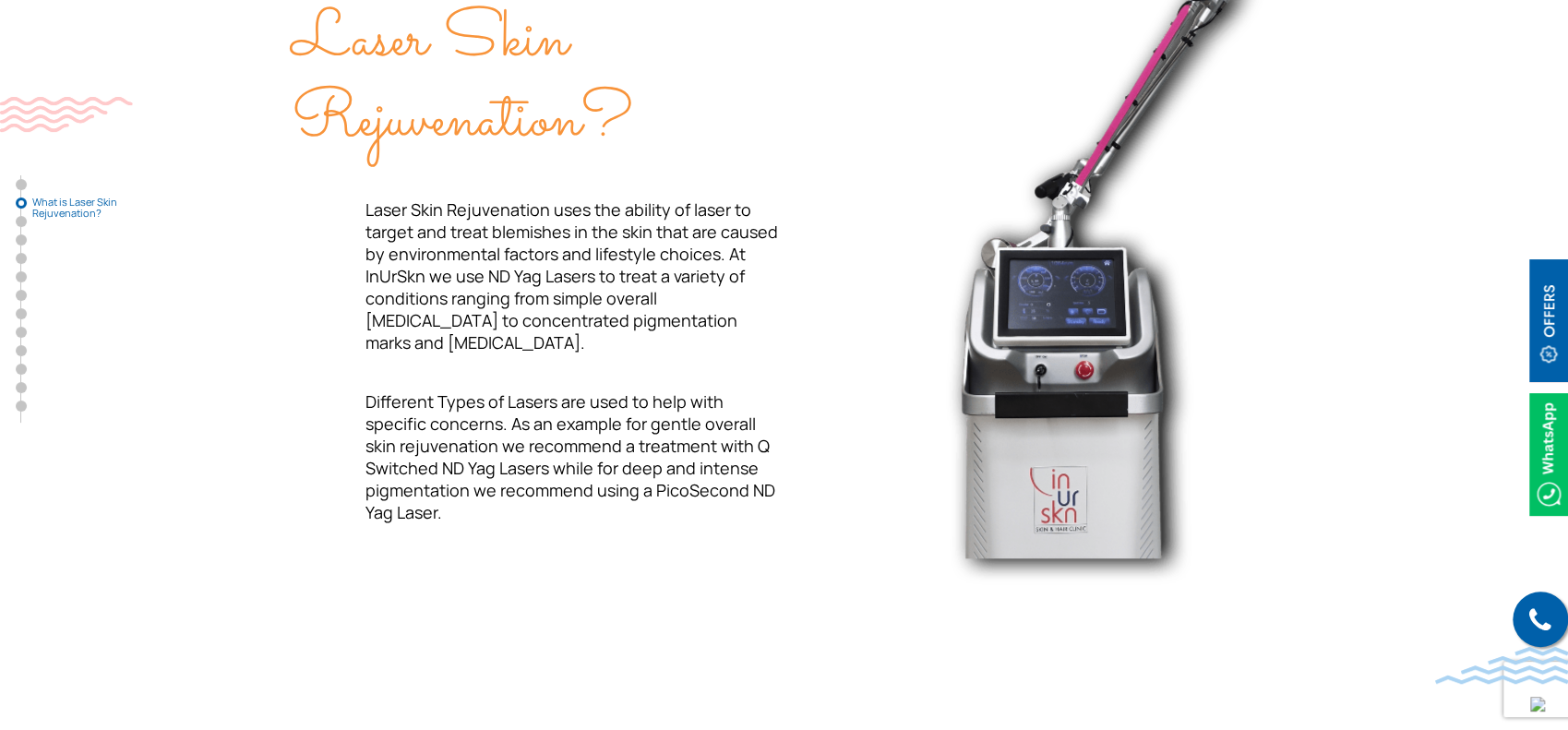
scroll to position [739, 0]
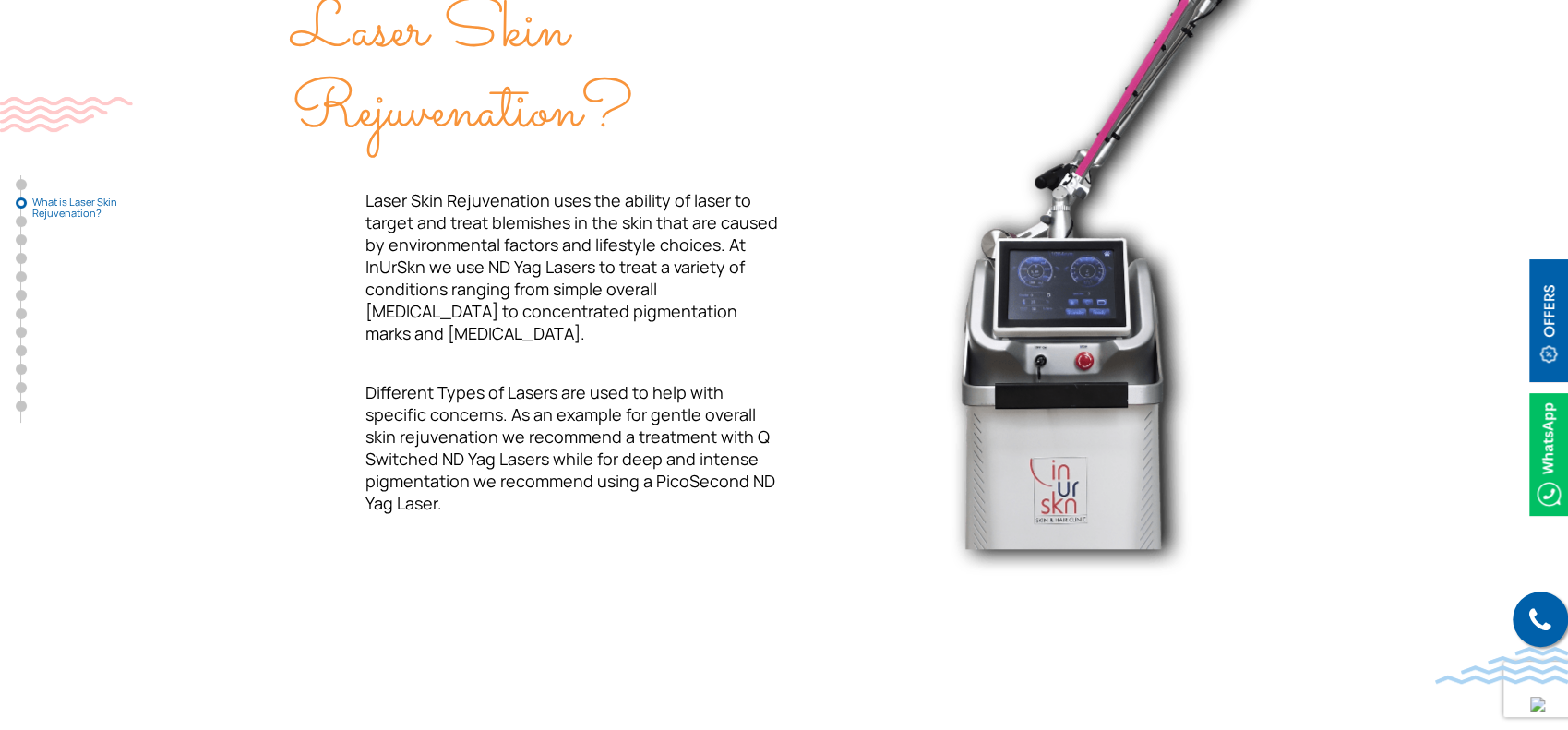
click at [0, 354] on section "What is Laser Skin Rejuvenation? Laser Skin Rejuvenation uses the ability of la…" at bounding box center [784, 253] width 1568 height 801
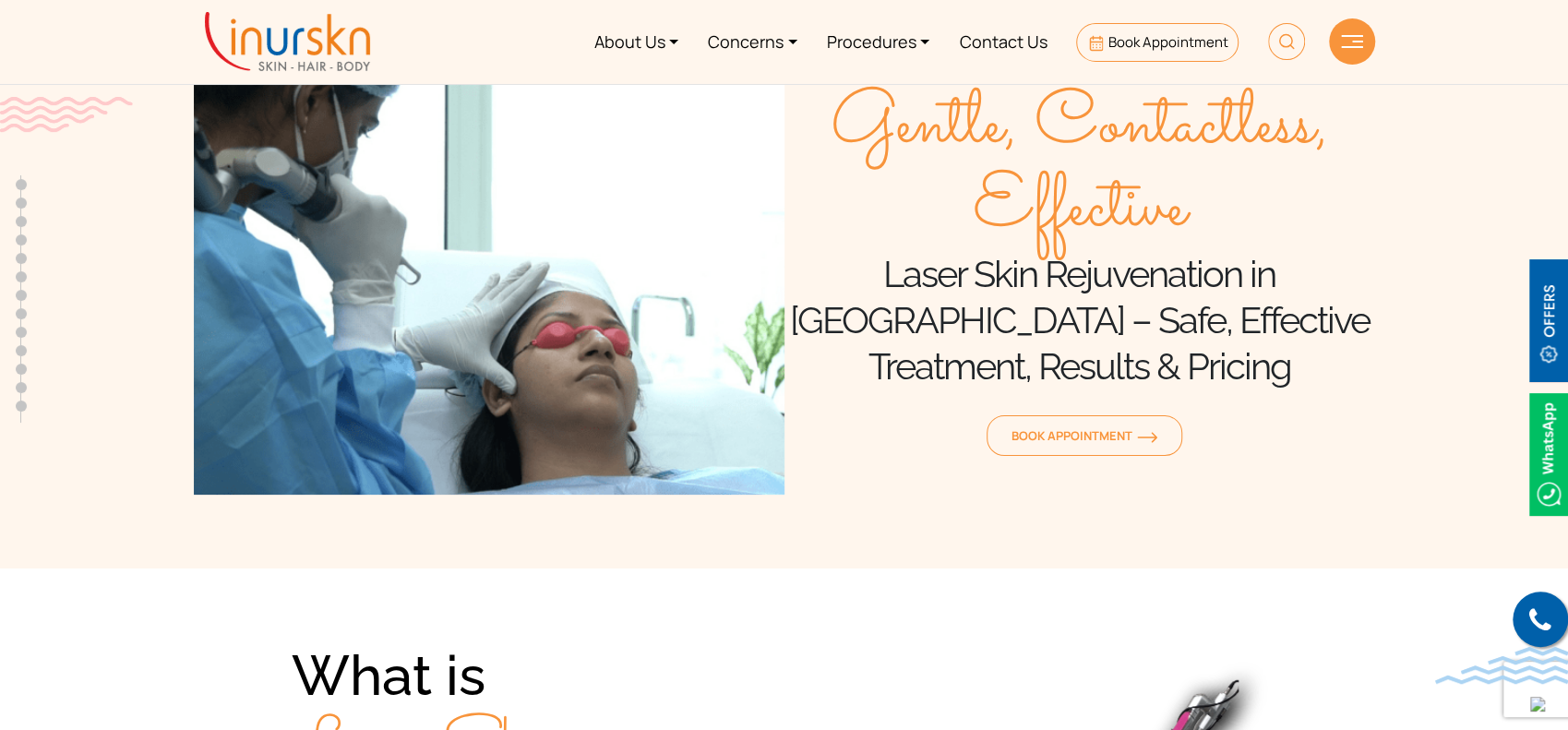
scroll to position [0, 0]
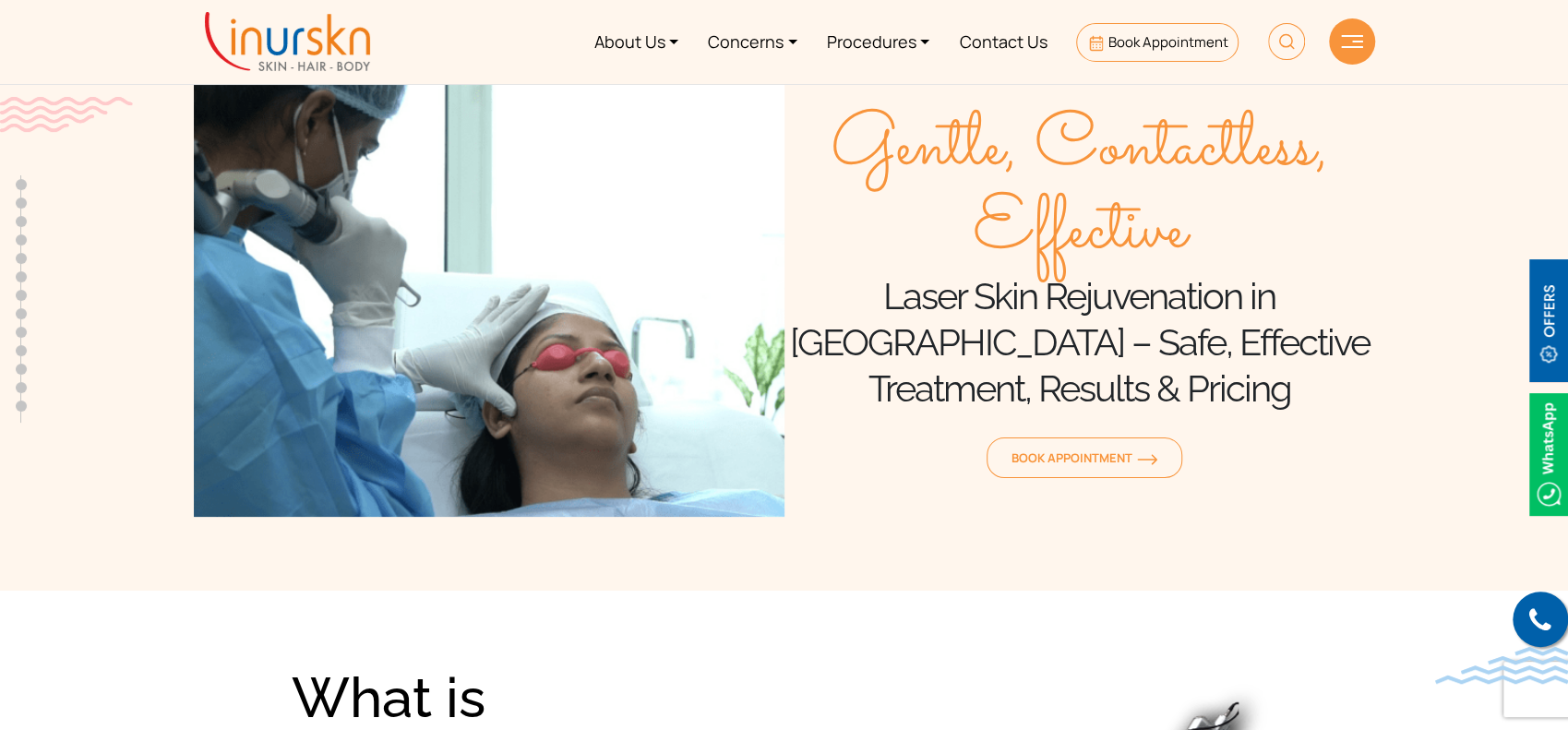
click at [205, 30] on img at bounding box center [287, 41] width 165 height 59
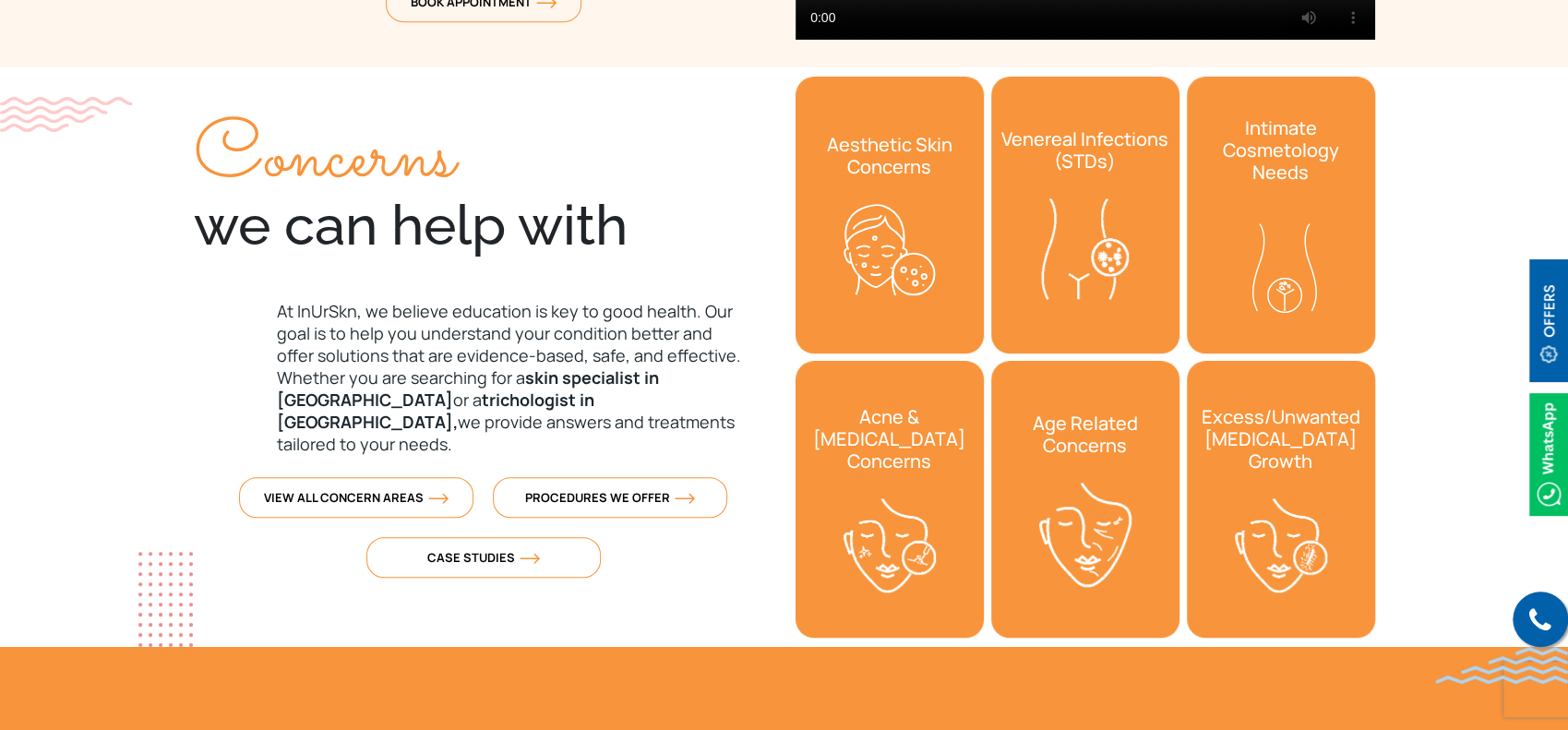
scroll to position [739, 0]
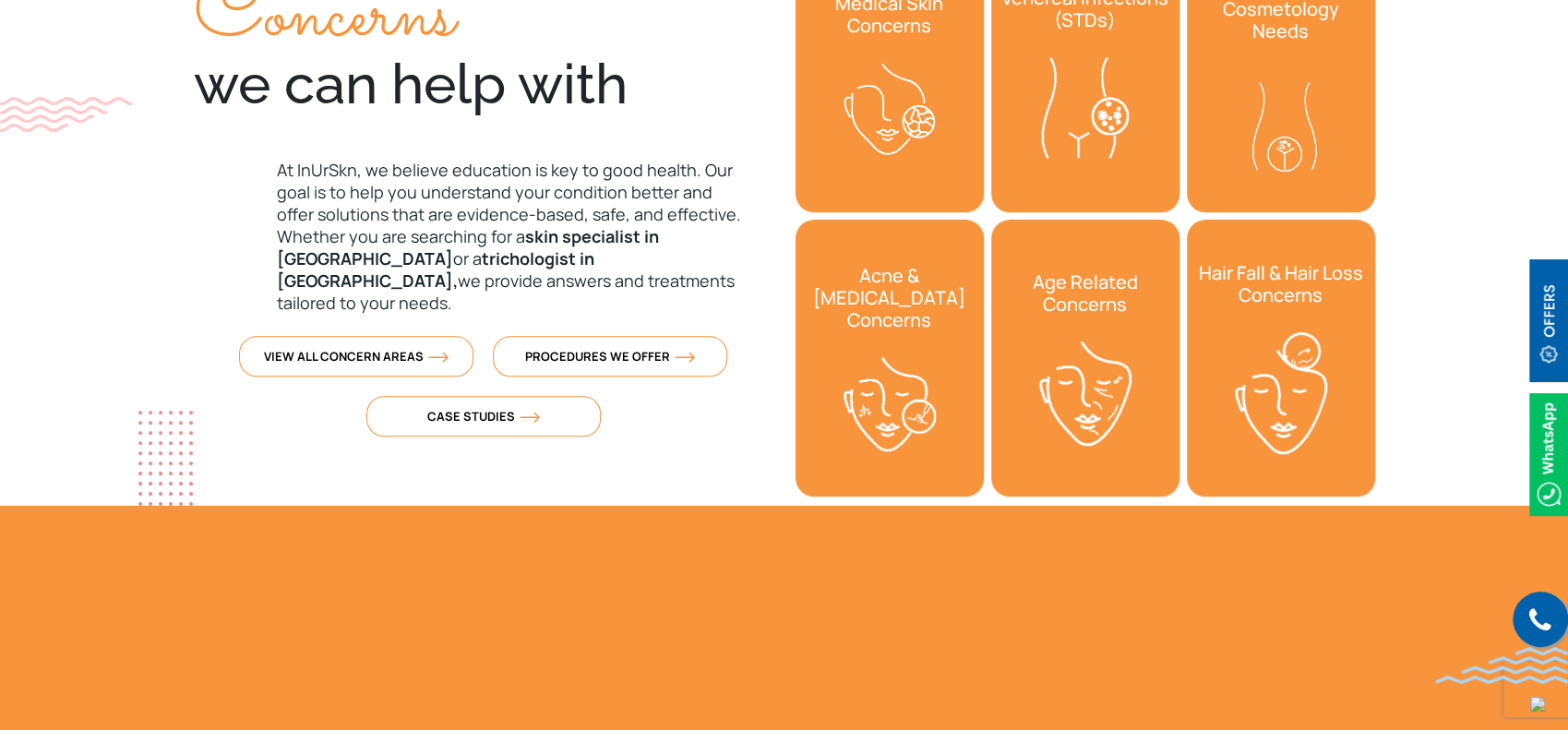
click at [203, 351] on div "View All Concern Areas Procedures We Offer Case Studies" at bounding box center [483, 396] width 579 height 120
click at [70, 224] on section "Concerns we can help with At [GEOGRAPHIC_DATA], we believe education is key to …" at bounding box center [784, 215] width 1568 height 579
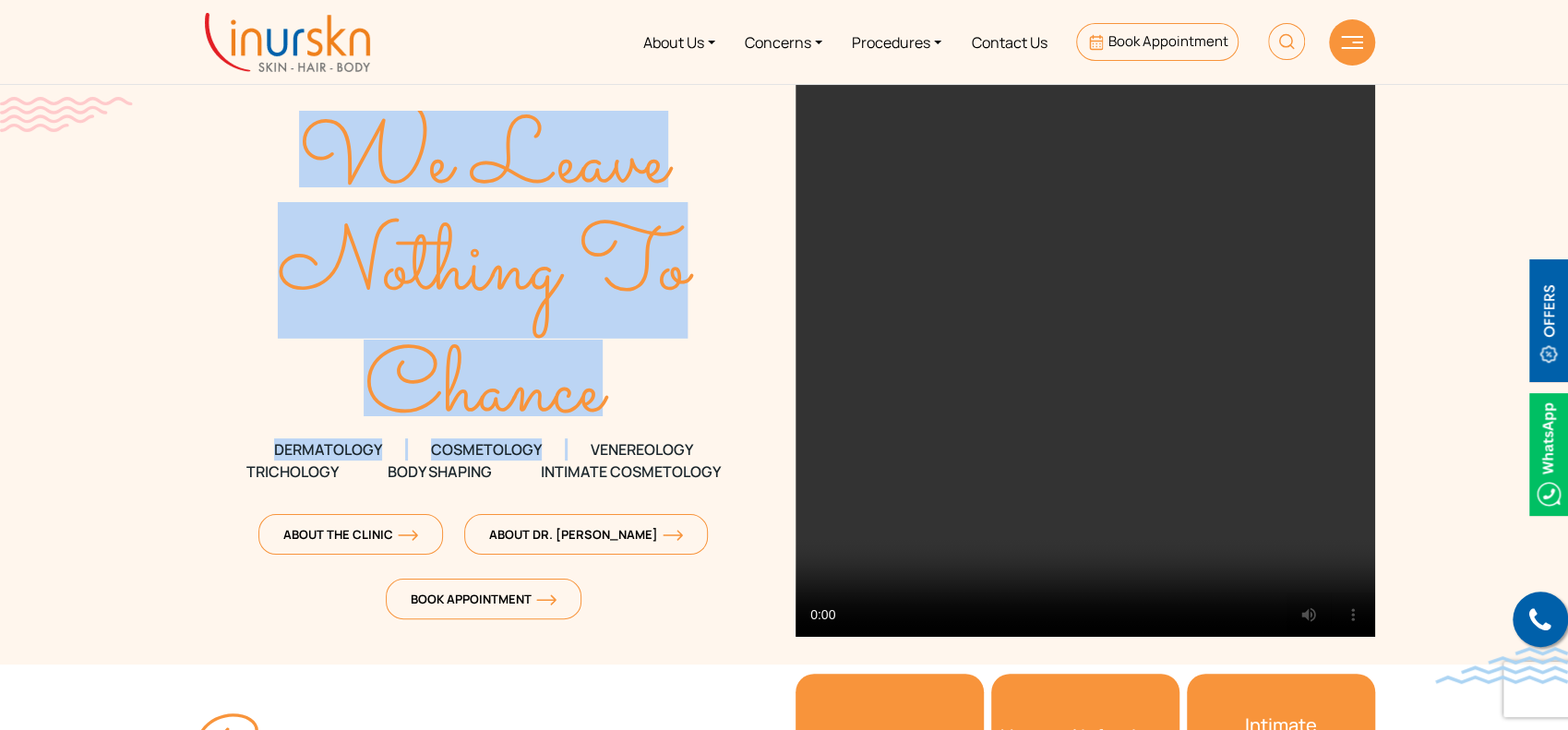
drag, startPoint x: 281, startPoint y: 134, endPoint x: 667, endPoint y: 417, distance: 478.6
click at [667, 417] on div "We Leave Nothing To Chance DERMATOLOGY COSMETOLOGY VENEREOLOGY TRICHOLOGY Body …" at bounding box center [483, 358] width 579 height 551
click at [190, 169] on div "We Leave Nothing To Chance DERMATOLOGY COSMETOLOGY VENEREOLOGY TRICHOLOGY Body …" at bounding box center [483, 362] width 601 height 559
drag, startPoint x: 326, startPoint y: 148, endPoint x: 652, endPoint y: 422, distance: 425.9
click at [652, 422] on div "We Leave Nothing To Chance DERMATOLOGY COSMETOLOGY VENEREOLOGY TRICHOLOGY Body …" at bounding box center [483, 358] width 579 height 551
